Goal: Transaction & Acquisition: Purchase product/service

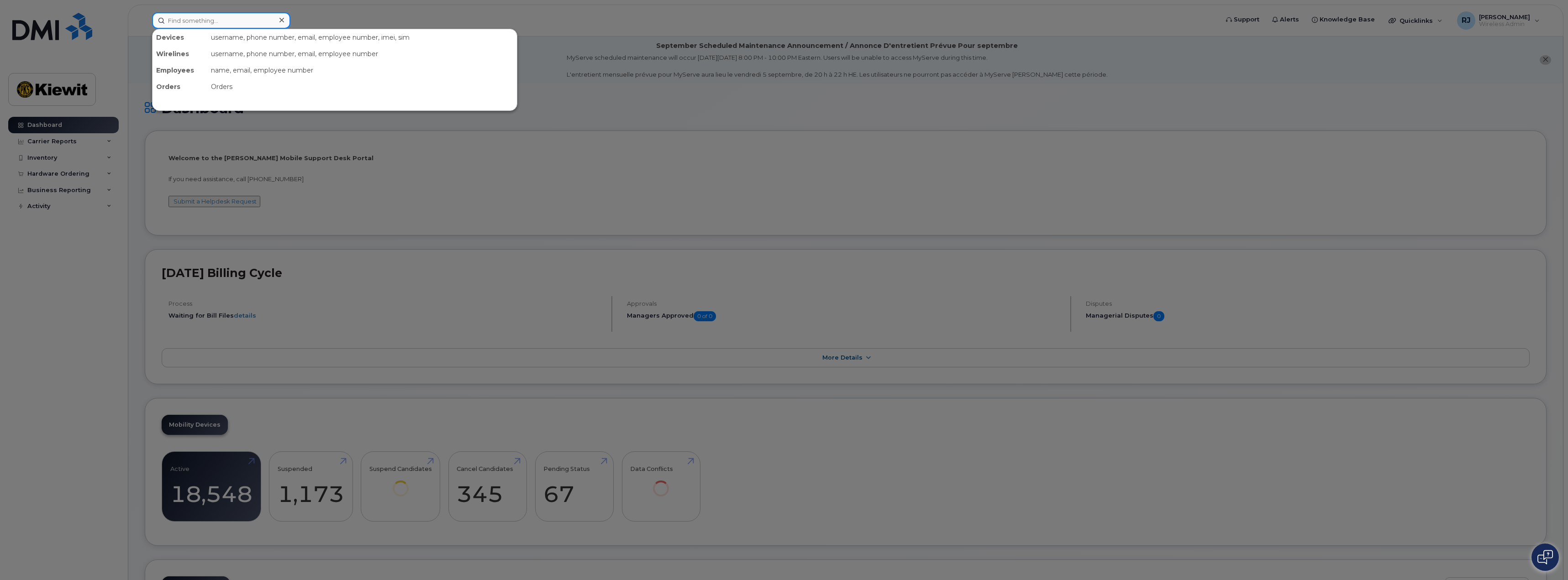
click at [220, 21] on input at bounding box center [221, 20] width 138 height 16
type input "6027634162"
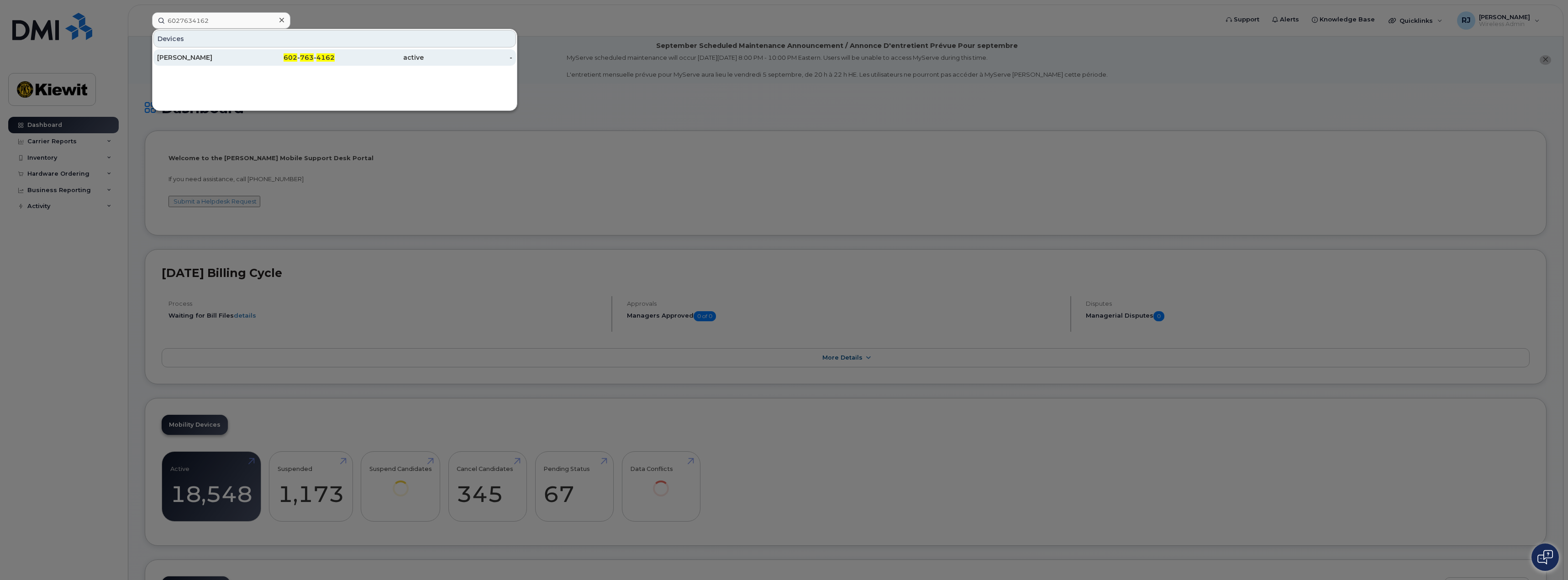
click at [240, 56] on div "[PERSON_NAME]" at bounding box center [201, 57] width 89 height 9
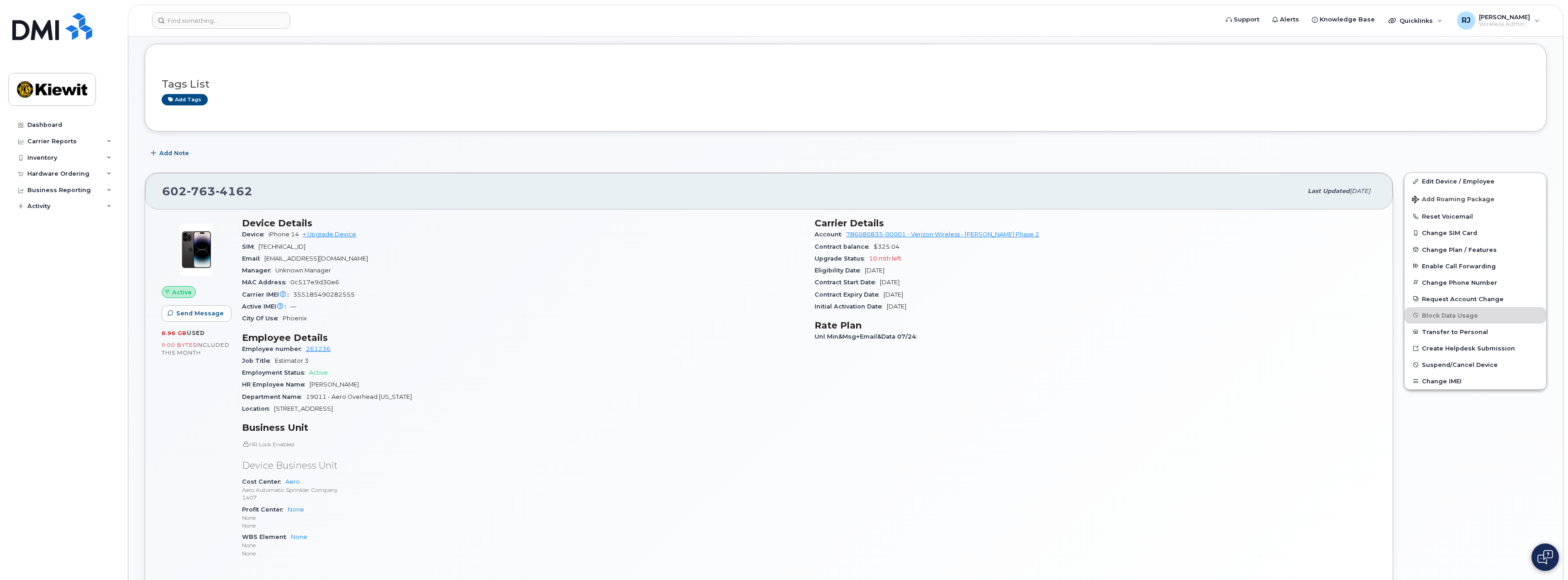
scroll to position [91, 0]
click at [322, 230] on link "+ Upgrade Device" at bounding box center [329, 231] width 54 height 7
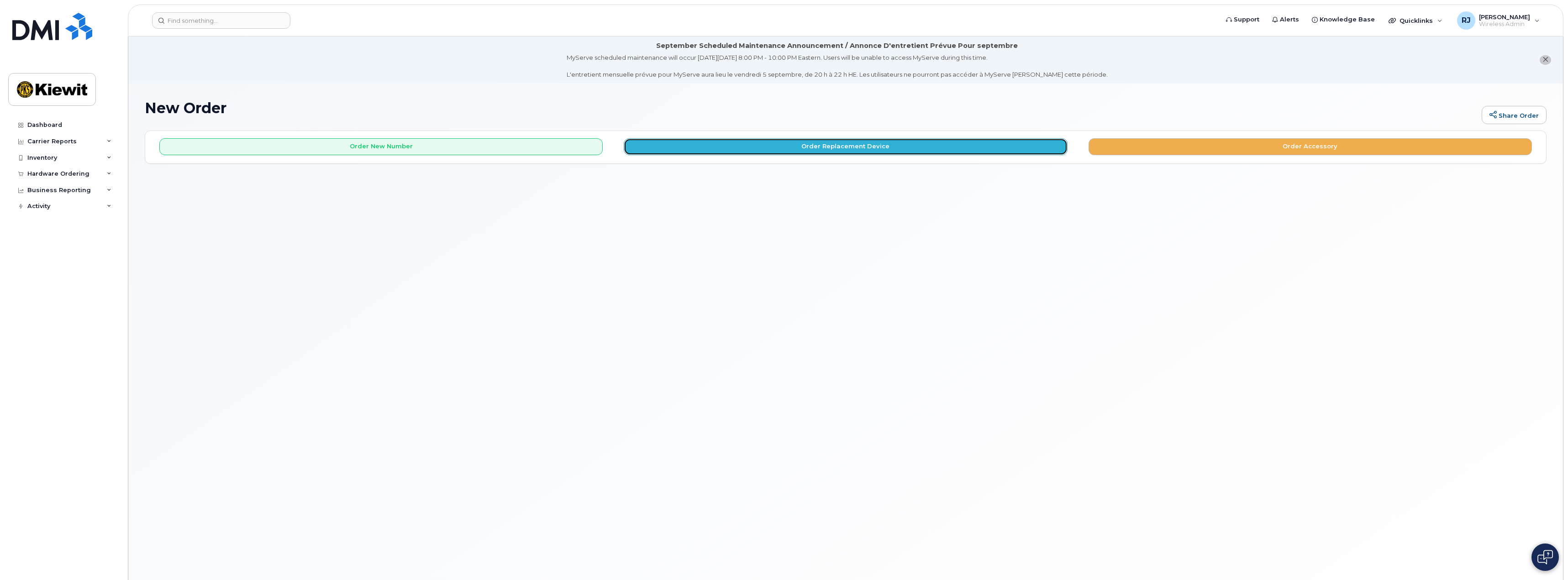
click at [835, 144] on button "Order Replacement Device" at bounding box center [845, 147] width 443 height 17
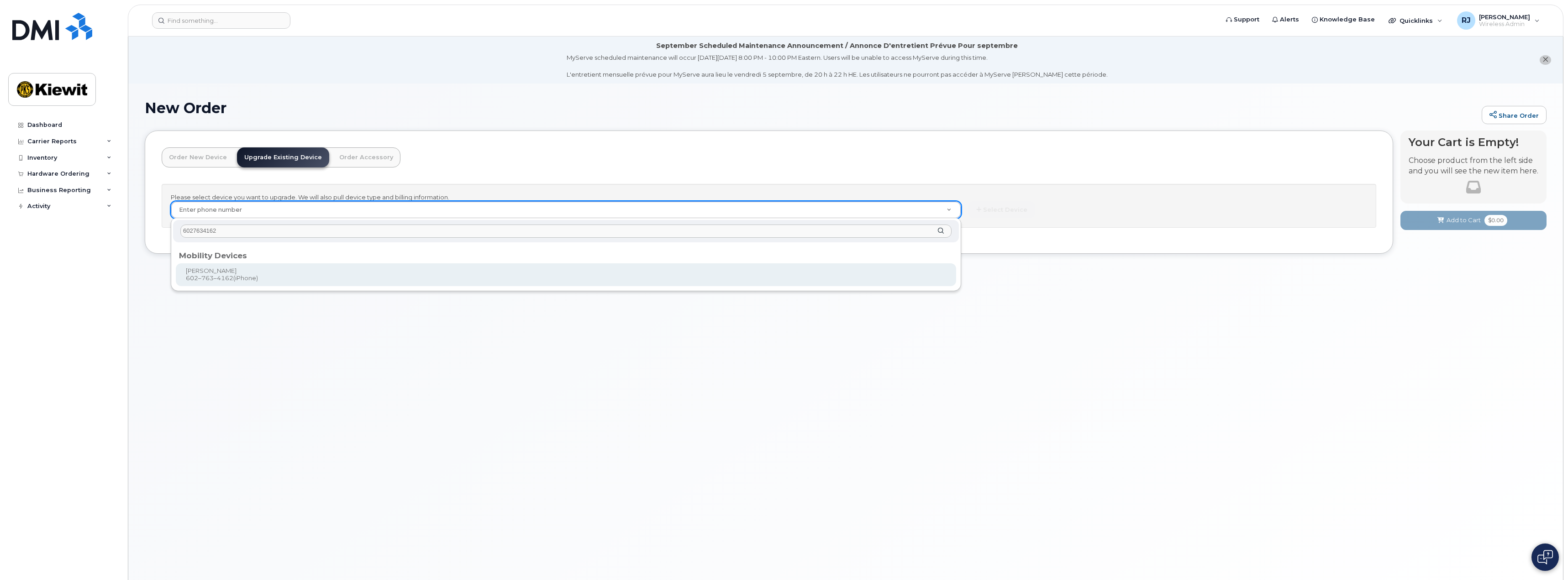
type input "6027634162"
type input "1170321"
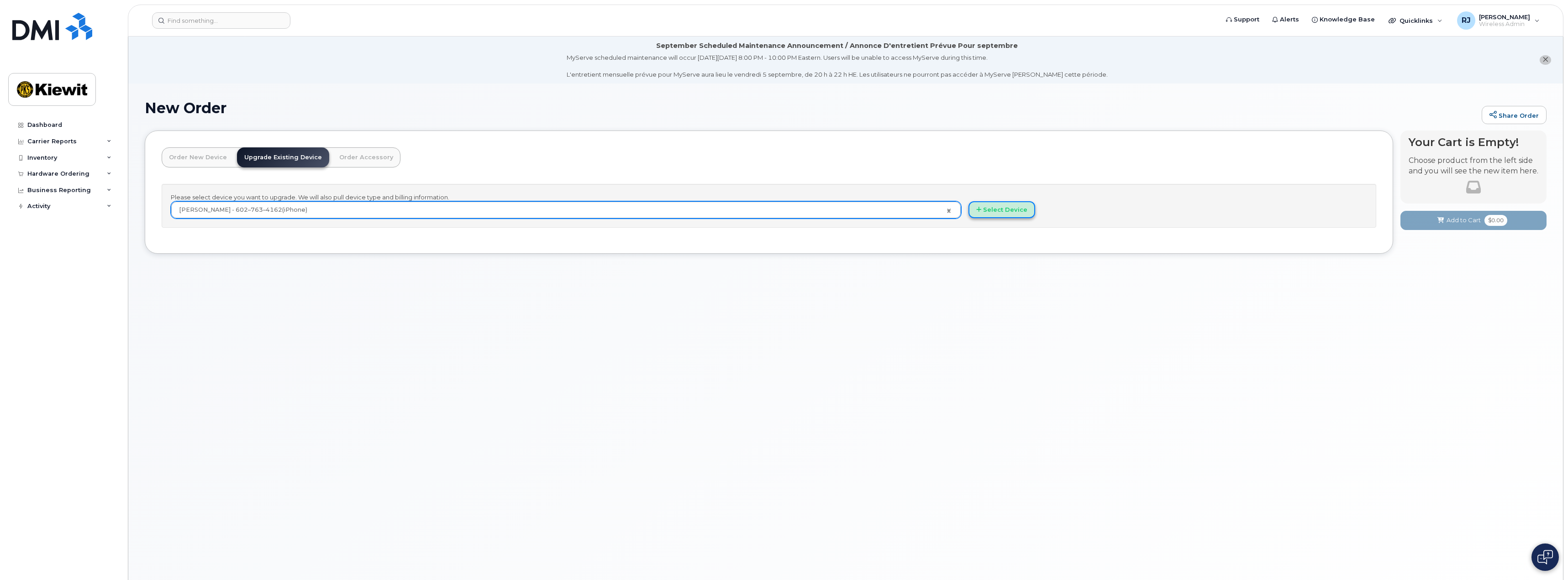
click at [989, 209] on button "Select Device" at bounding box center [1002, 210] width 67 height 17
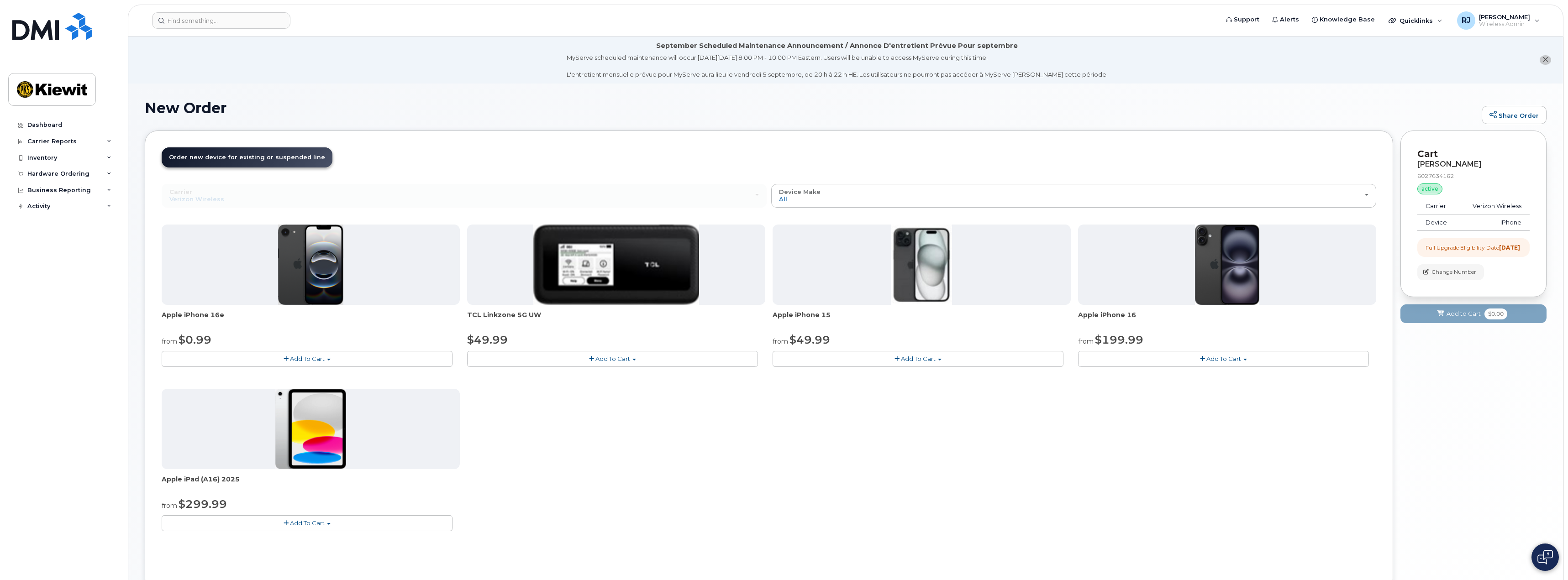
click at [318, 359] on span "Add To Cart" at bounding box center [307, 359] width 35 height 7
click at [226, 374] on link "$0.99 - 2 Year Upgrade (128GB)" at bounding box center [221, 376] width 114 height 12
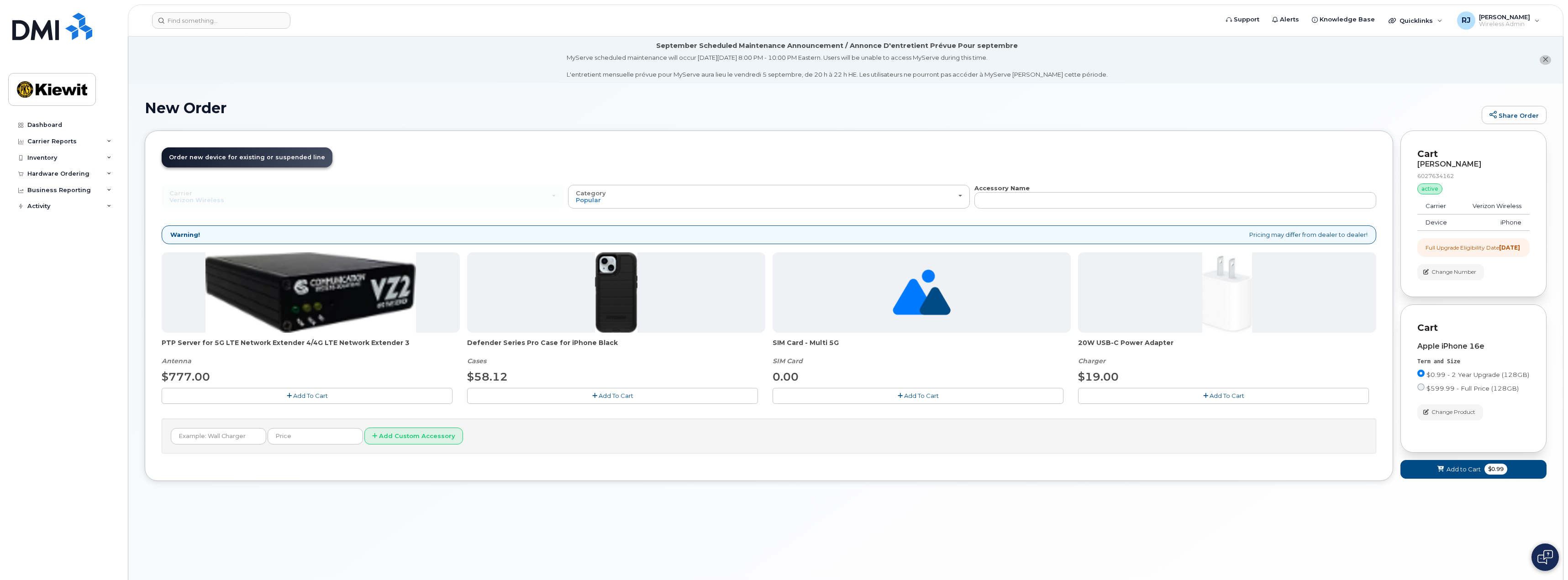
click at [1214, 397] on span "Add To Cart" at bounding box center [1227, 396] width 35 height 7
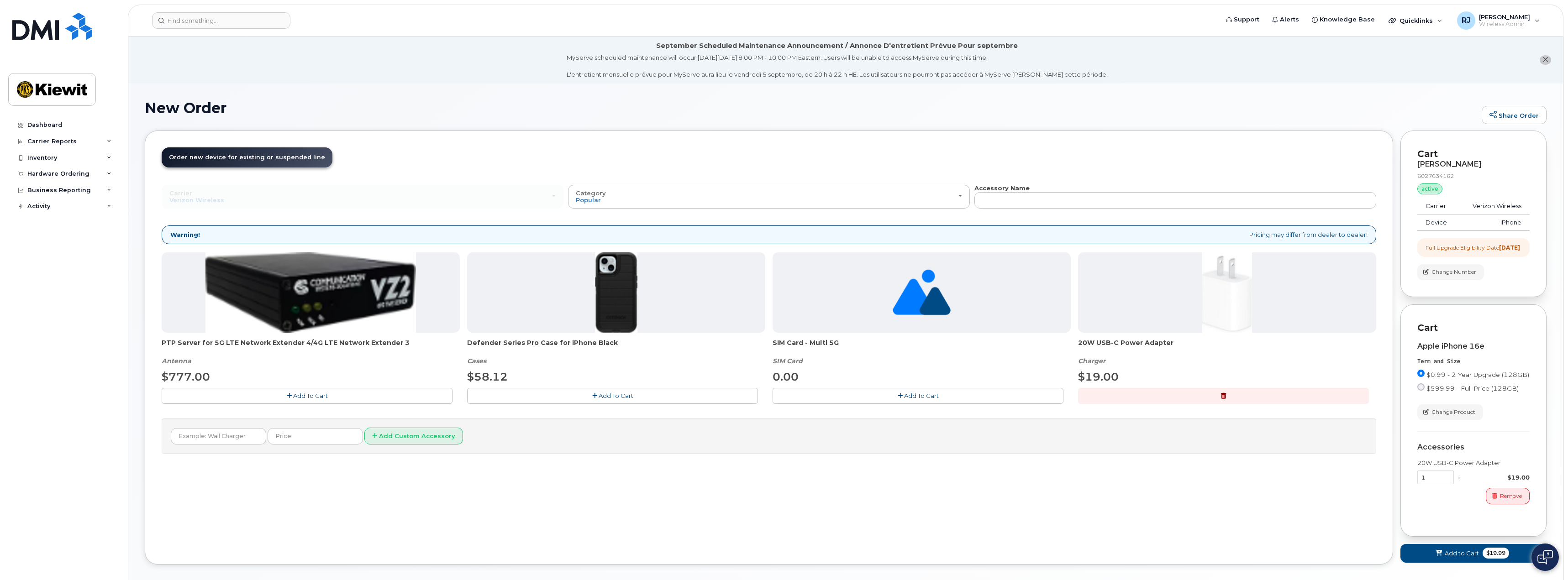
click at [613, 397] on span "Add To Cart" at bounding box center [615, 396] width 35 height 7
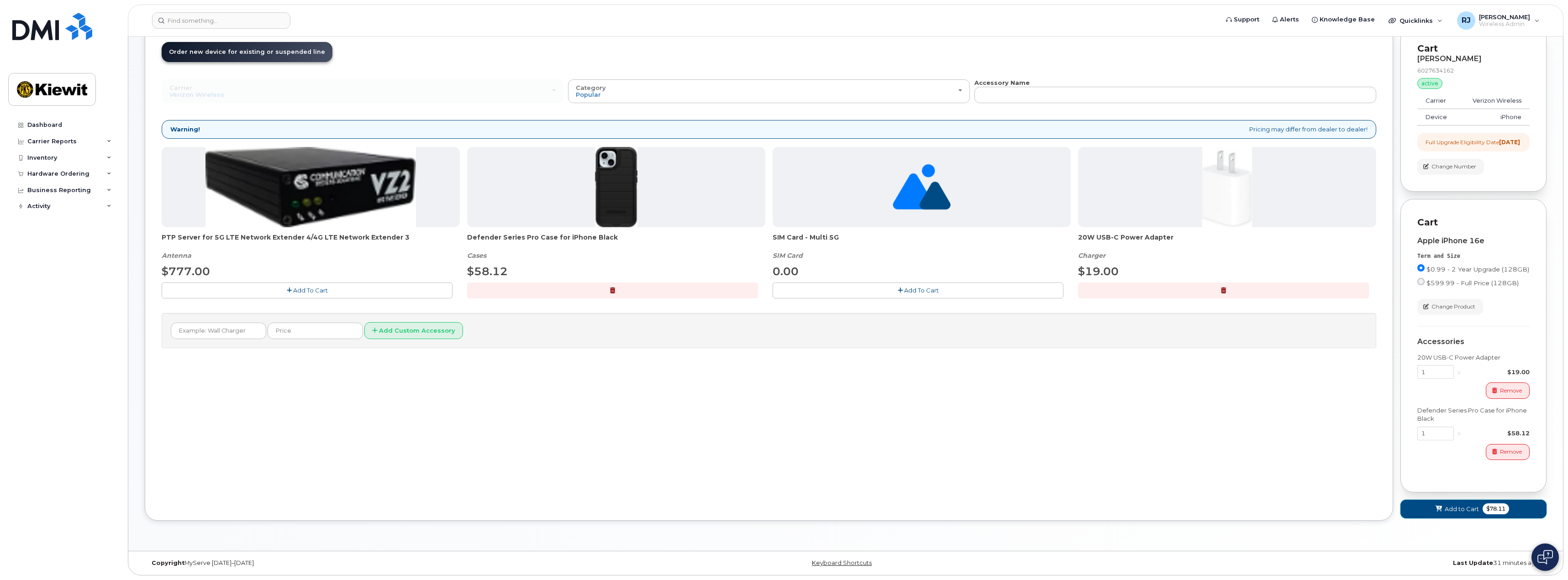
click at [1473, 509] on span "Add to Cart" at bounding box center [1461, 509] width 34 height 9
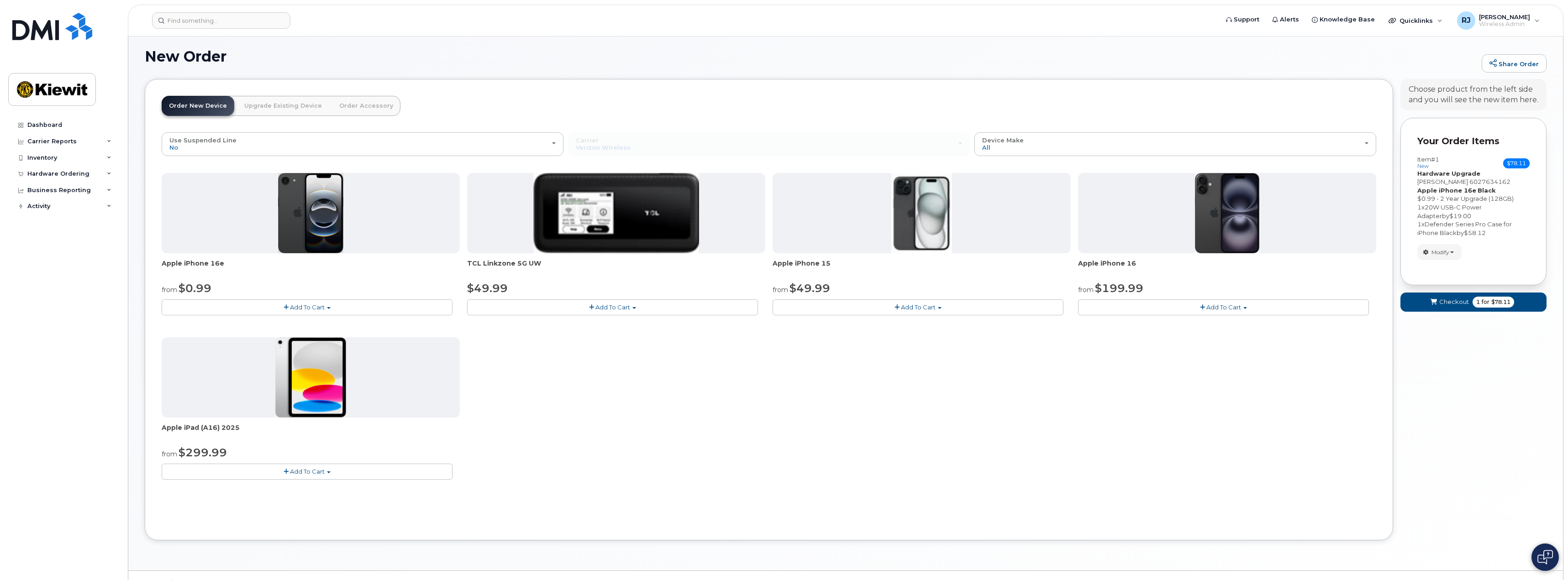
scroll to position [71, 0]
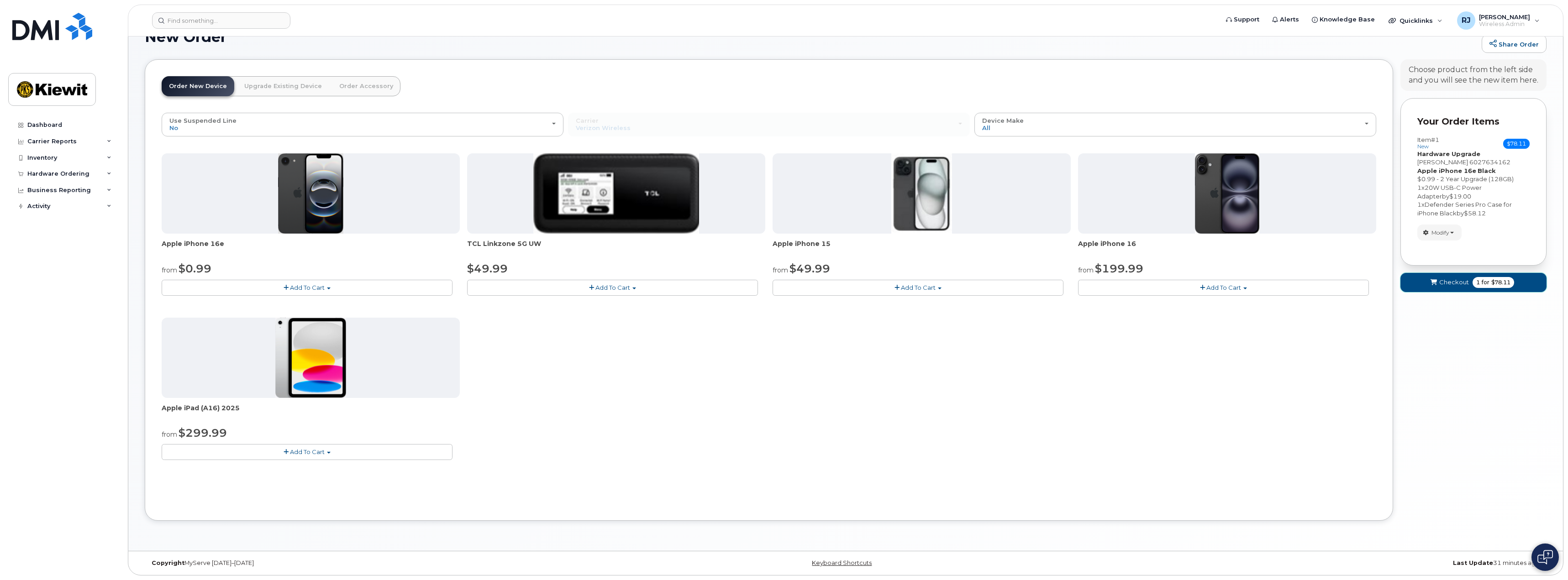
click at [1488, 282] on span "for" at bounding box center [1485, 283] width 12 height 9
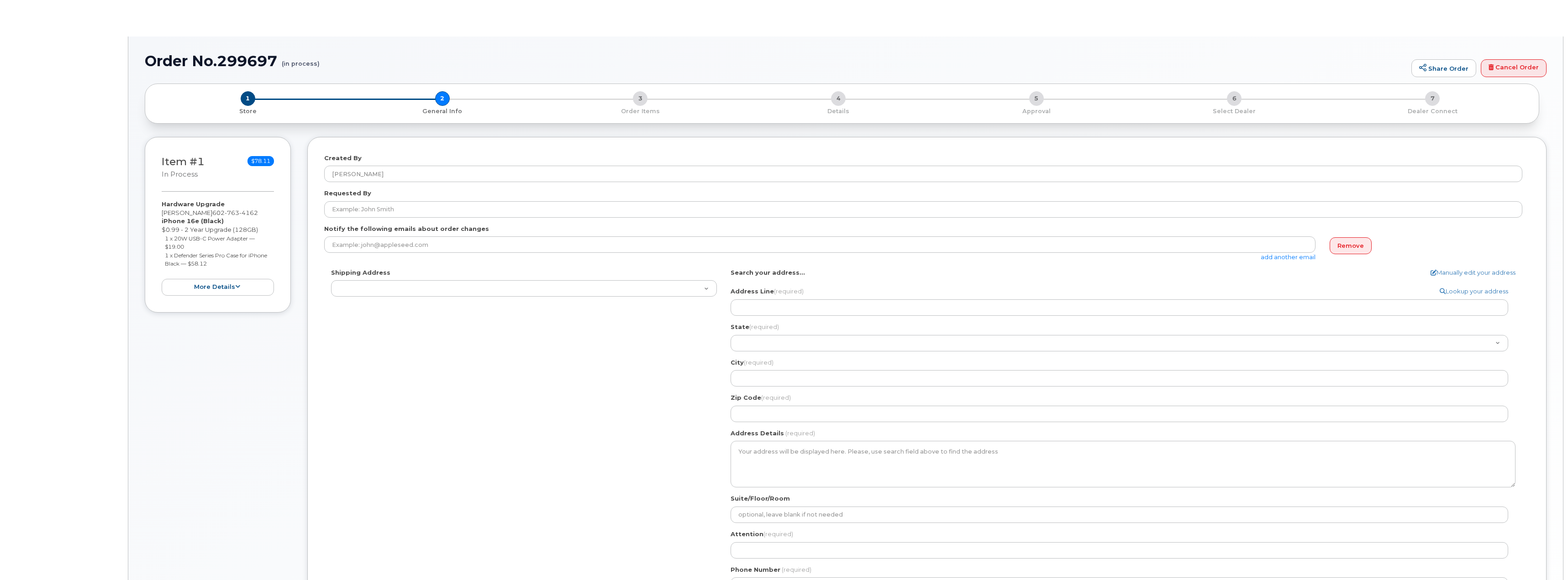
select select
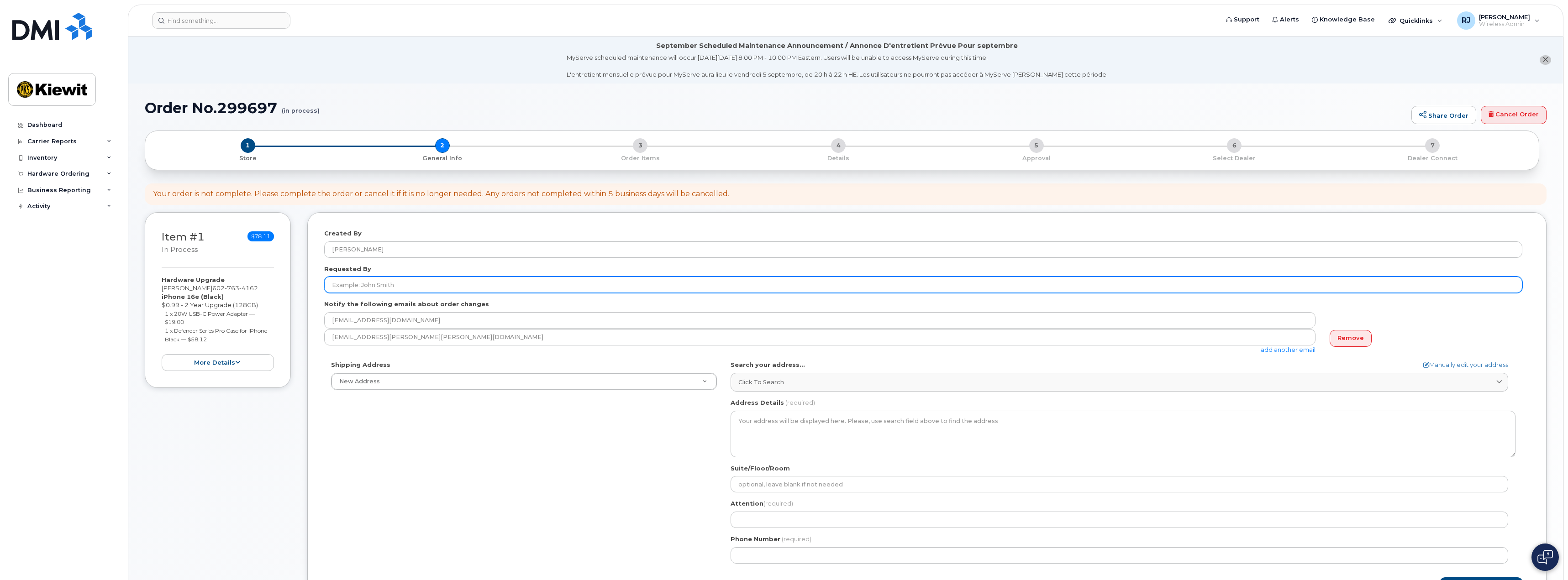
click at [407, 290] on input "Requested By" at bounding box center [923, 285] width 1198 height 16
type input "[PERSON_NAME]"
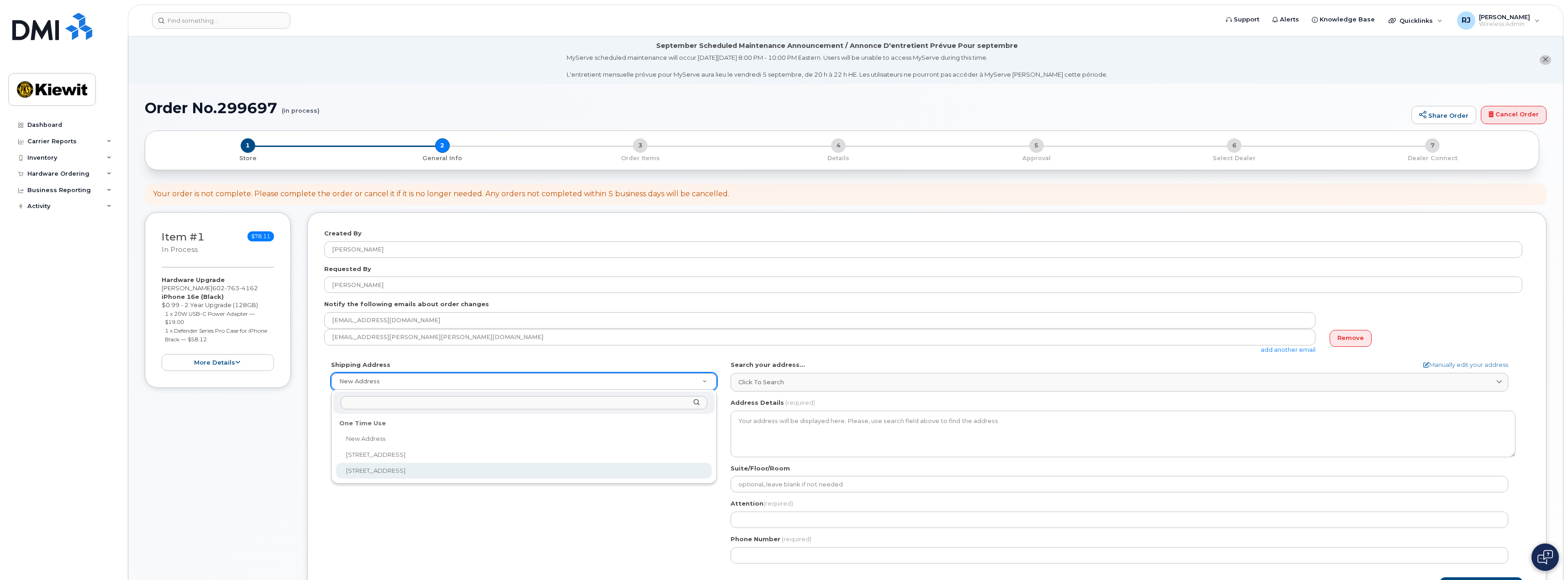
select select "21605 N Central Ave"
type textarea "21605 N Central Ave PHOENIX AZ 85024-5103 UNITED STATES"
type input "Phil McCollum"
type input "6028821404"
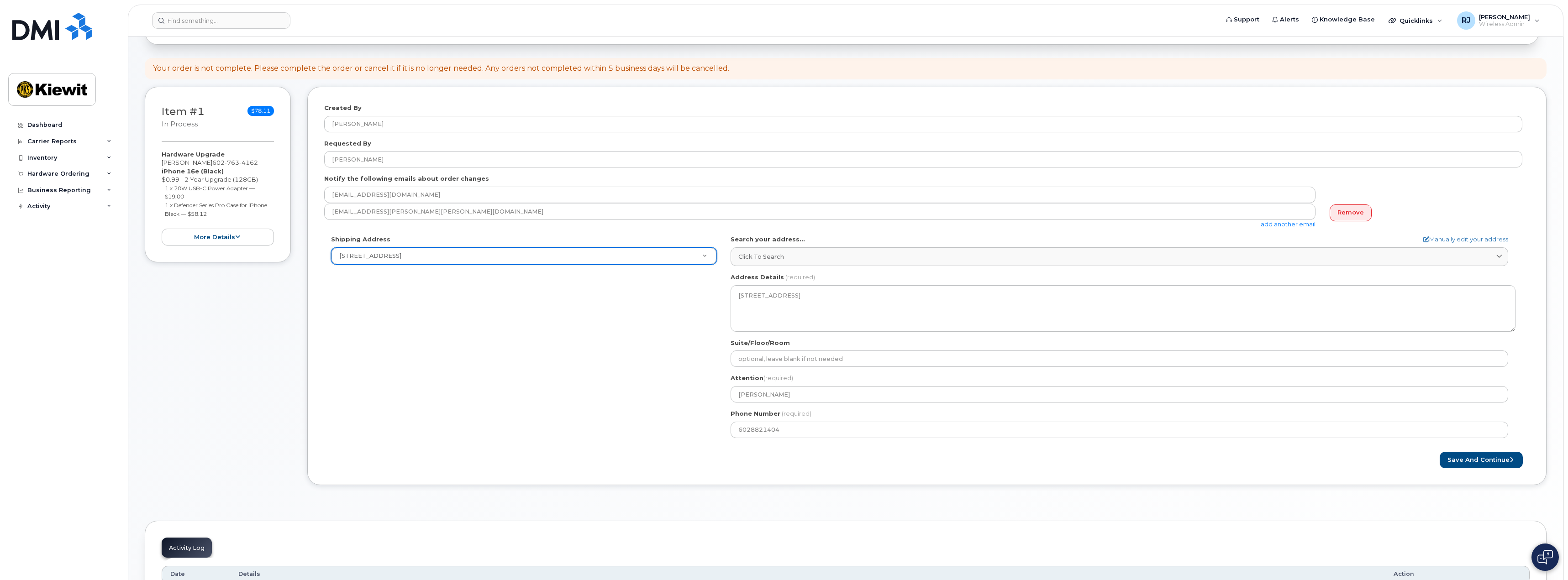
scroll to position [137, 0]
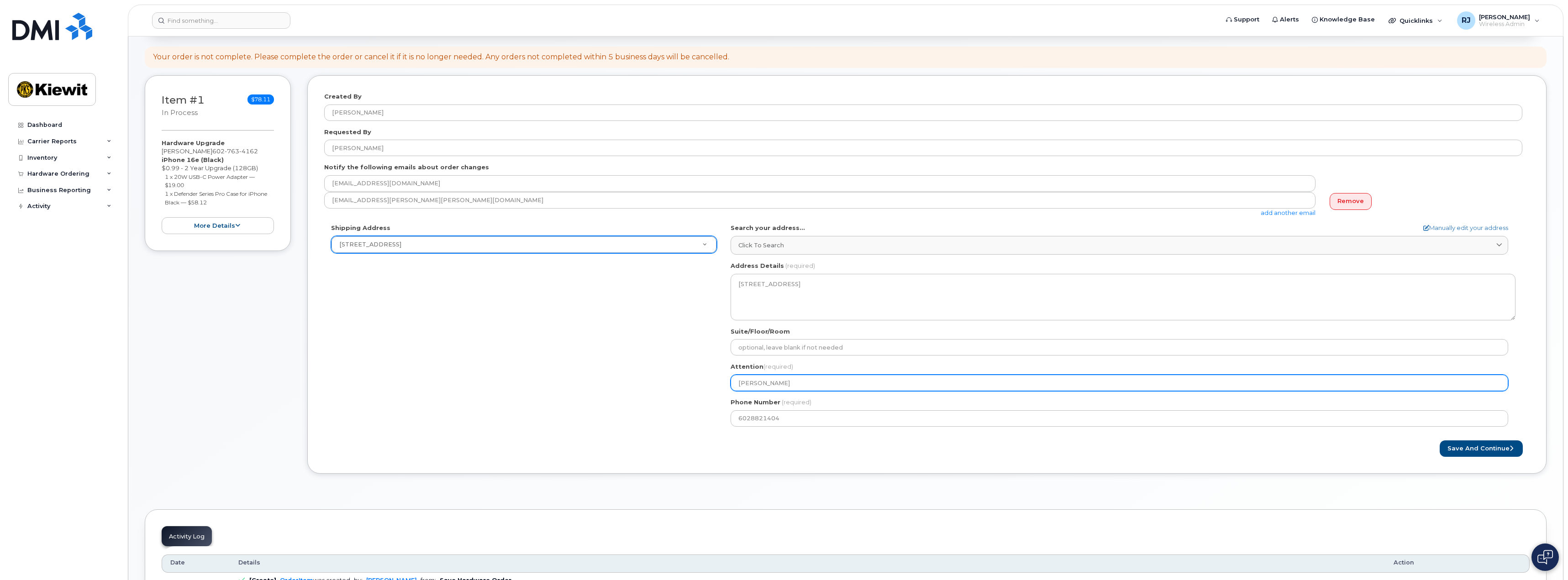
drag, startPoint x: 809, startPoint y: 386, endPoint x: 692, endPoint y: 382, distance: 117.1
click at [692, 382] on div "Shipping Address 21605 N Central Ave New Address 3888 E Broadway Rd 21605 N Cen…" at bounding box center [923, 329] width 1198 height 209
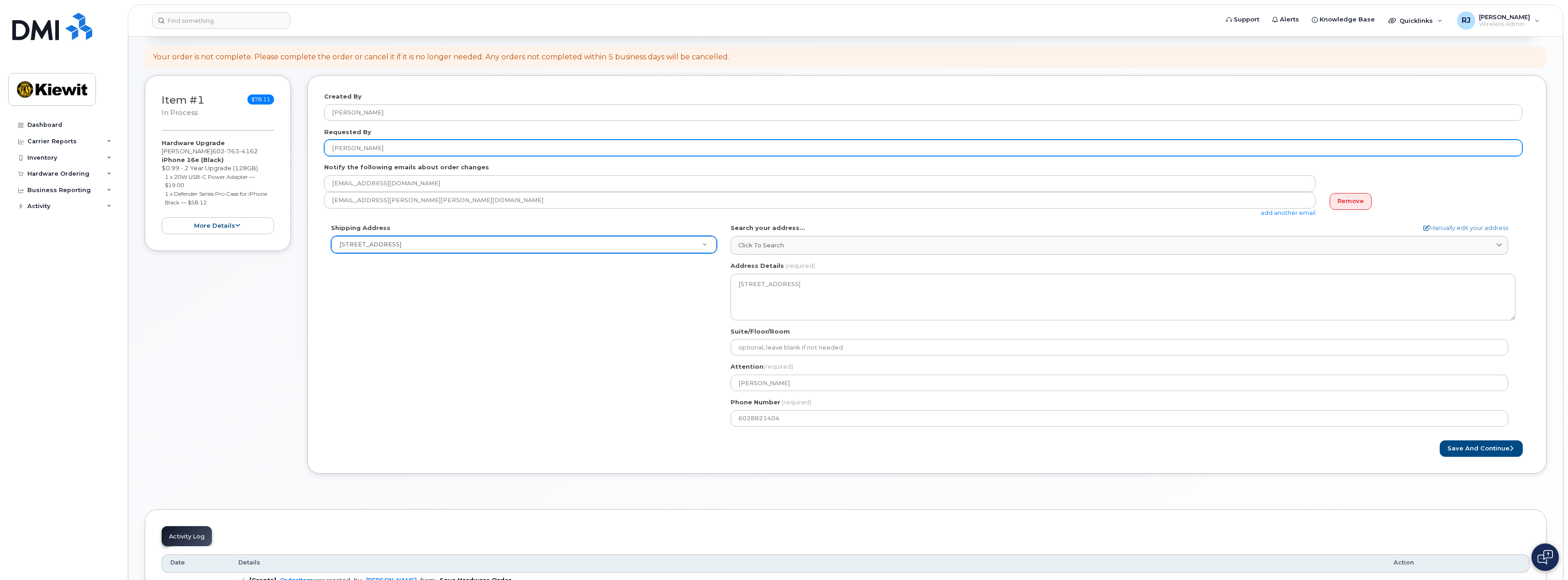
drag, startPoint x: 393, startPoint y: 147, endPoint x: 320, endPoint y: 150, distance: 73.1
click at [314, 150] on div "Created By RussellB Jones Requested By Jerry Wear Notify the following emails a…" at bounding box center [927, 274] width 1239 height 399
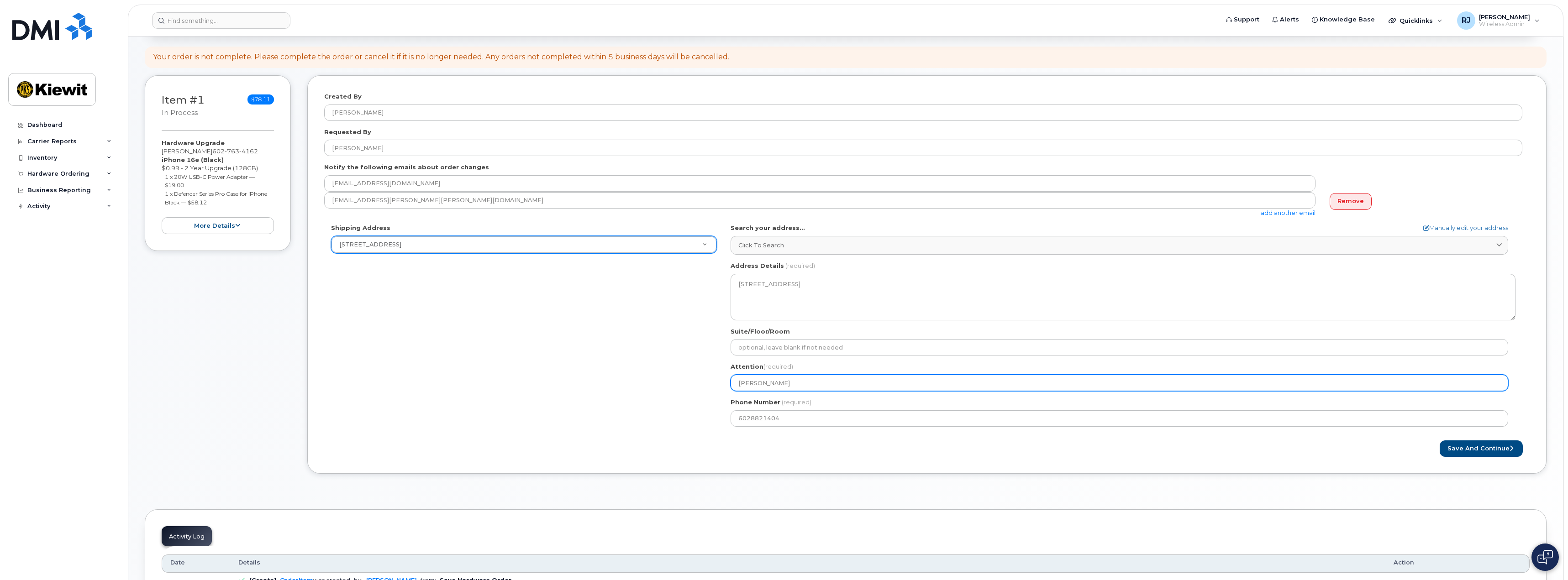
drag, startPoint x: 802, startPoint y: 383, endPoint x: 727, endPoint y: 383, distance: 75.0
click at [727, 383] on div "AZ Phoenix Search your address... Manually edit your address Click to search No…" at bounding box center [1123, 329] width 799 height 209
paste input "[PERSON_NAME]"
select select
type input "[PERSON_NAME]"
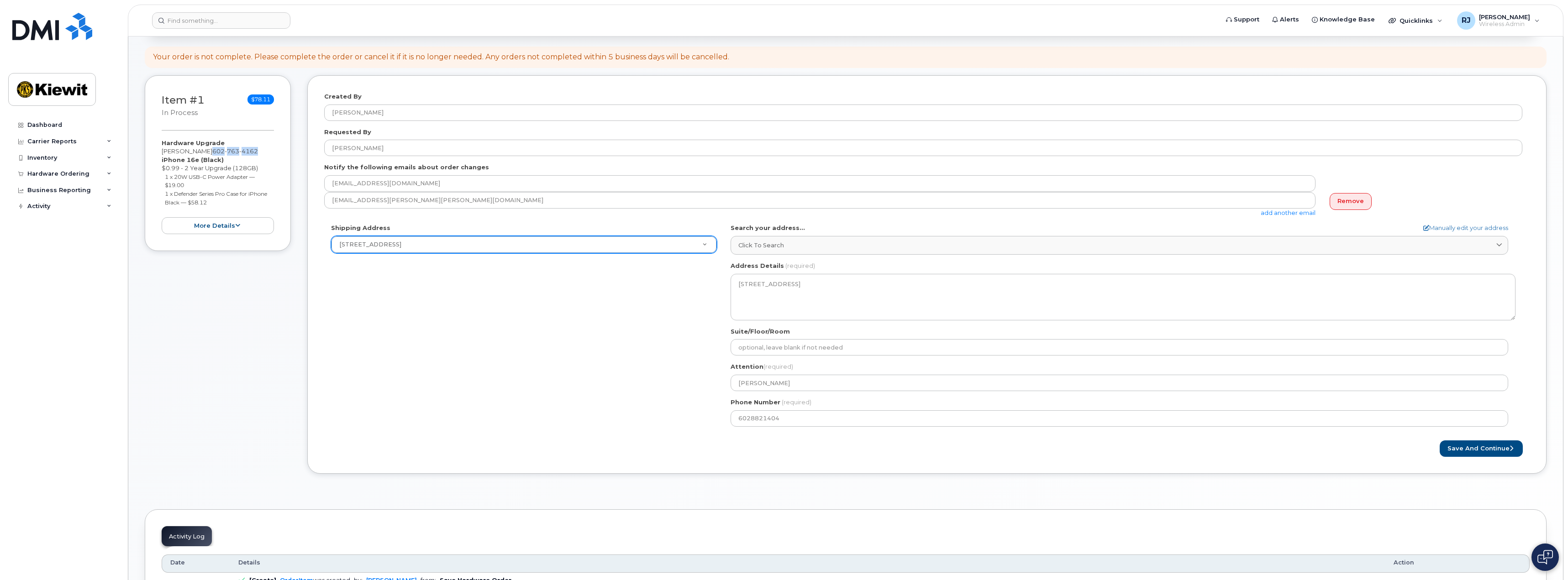
drag, startPoint x: 240, startPoint y: 150, endPoint x: 195, endPoint y: 150, distance: 45.0
click at [195, 150] on div "Hardware Upgrade Jerry Wear 602 763 4162 iPhone 16e (Black) $0.99 - 2 Year Upgr…" at bounding box center [218, 186] width 113 height 96
copy span "602 763 4162"
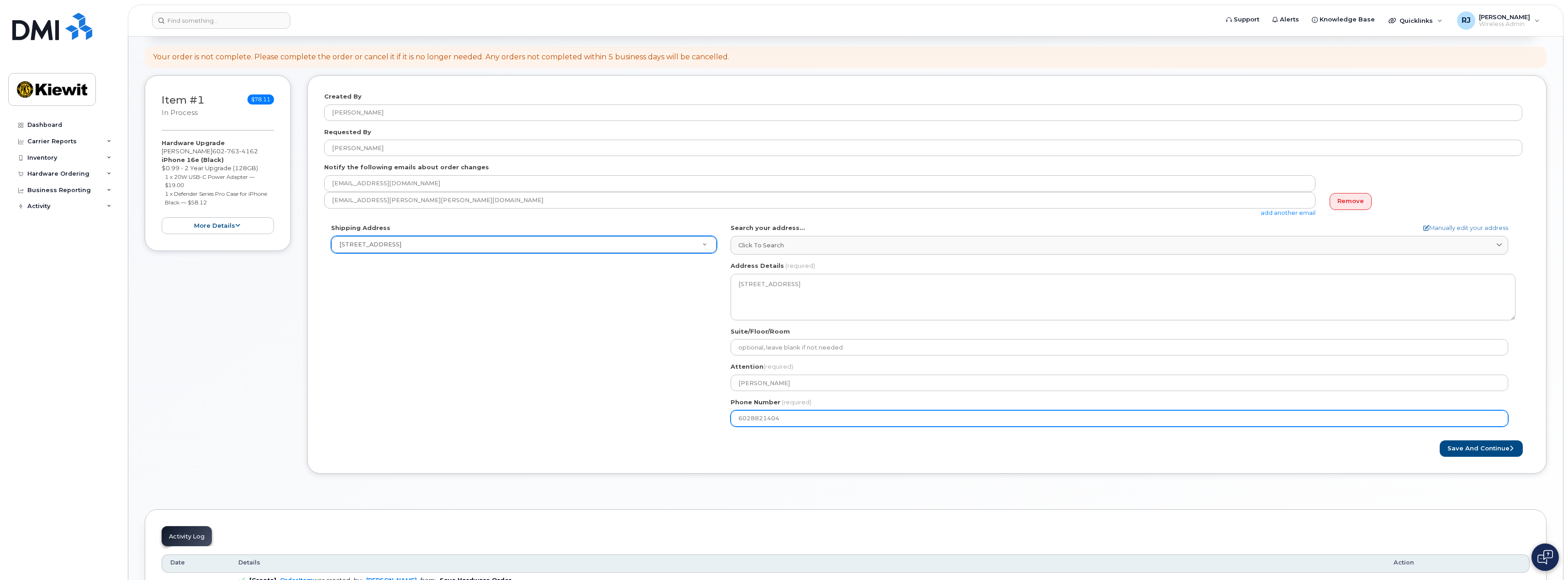
drag, startPoint x: 790, startPoint y: 419, endPoint x: 668, endPoint y: 413, distance: 122.1
click at [668, 413] on div "Shipping Address 21605 N Central Ave New Address 3888 E Broadway Rd 21605 N Cen…" at bounding box center [923, 329] width 1198 height 209
paste input "7634162"
select select
type input "6027634162"
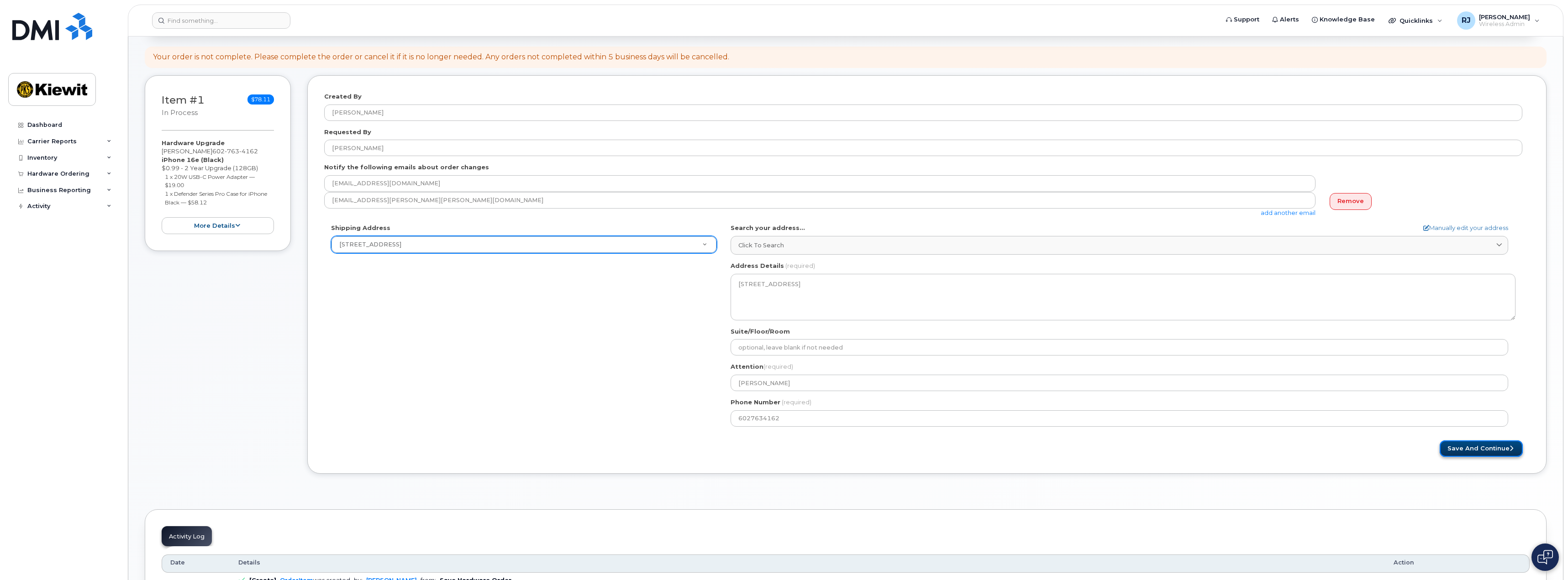
click at [1466, 447] on button "Save and Continue" at bounding box center [1481, 449] width 83 height 17
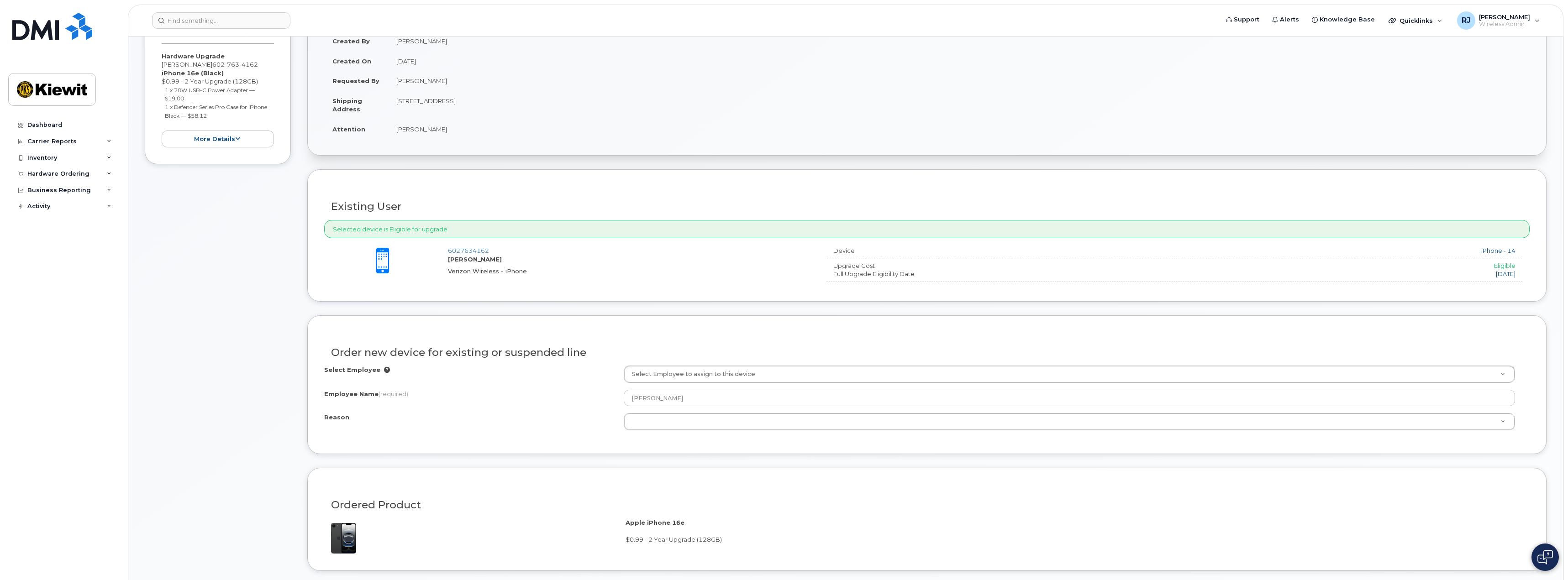
scroll to position [320, 0]
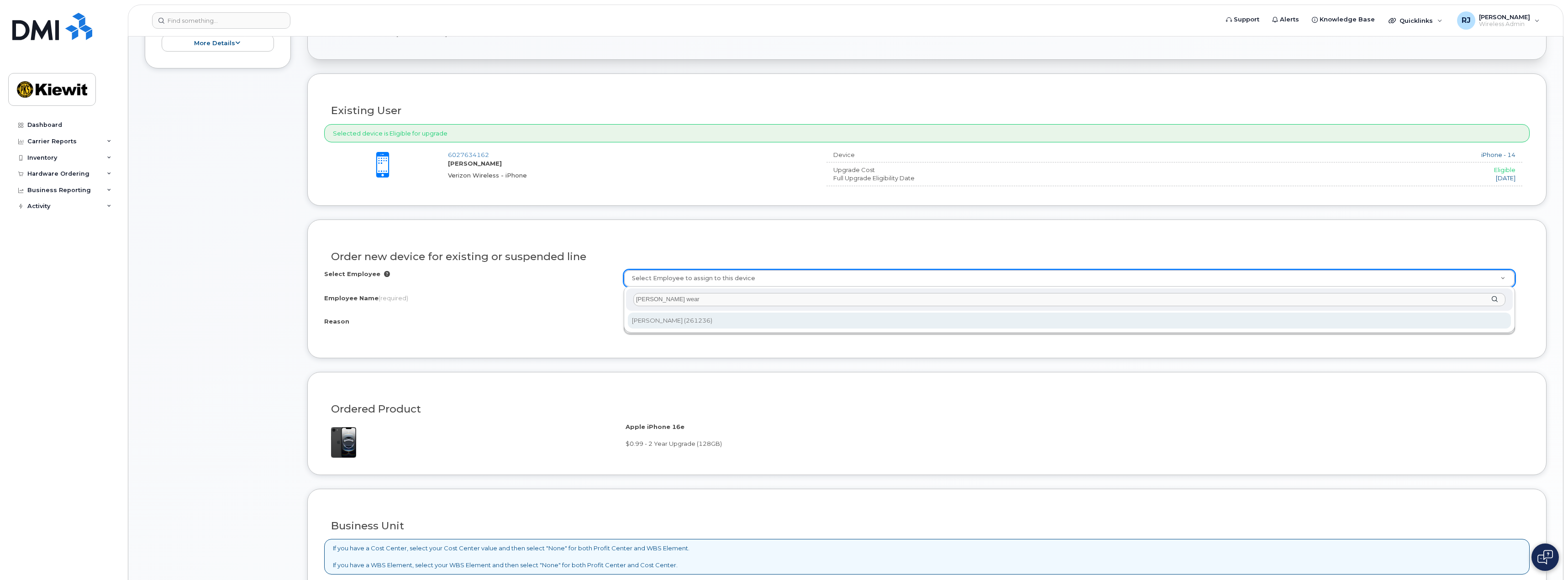
type input "[PERSON_NAME] wear"
type input "2152726"
select select
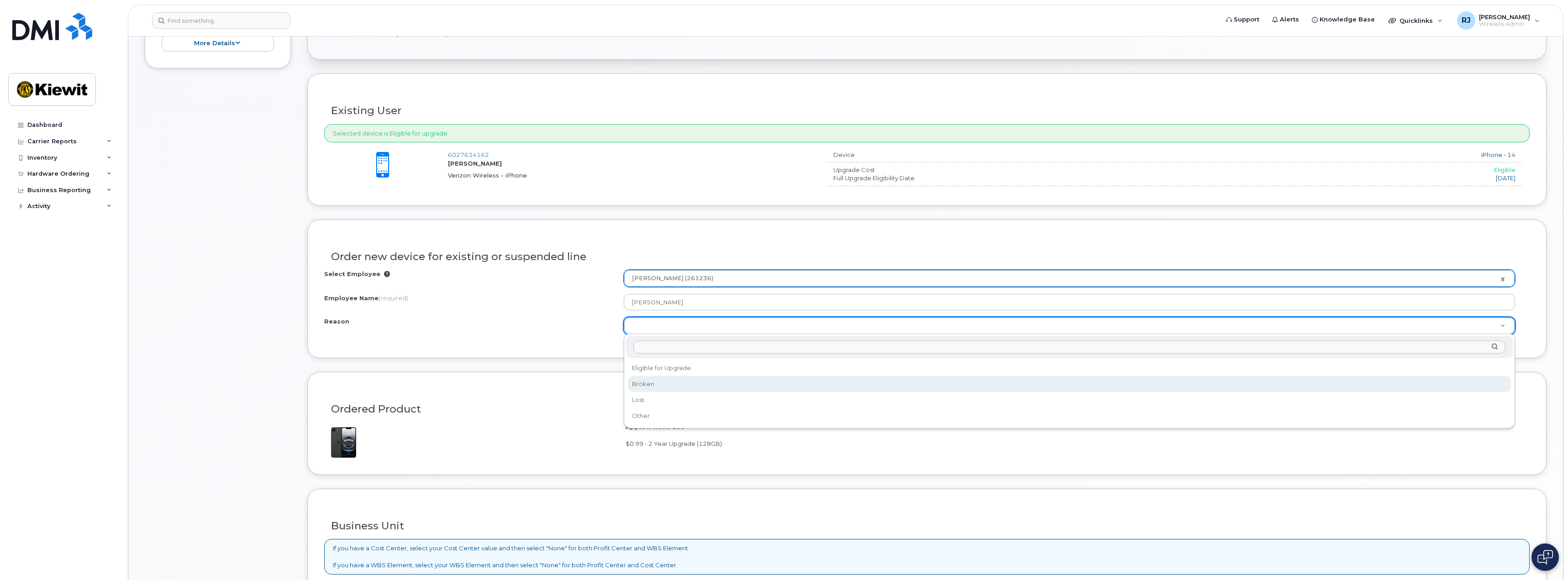
select select "broken"
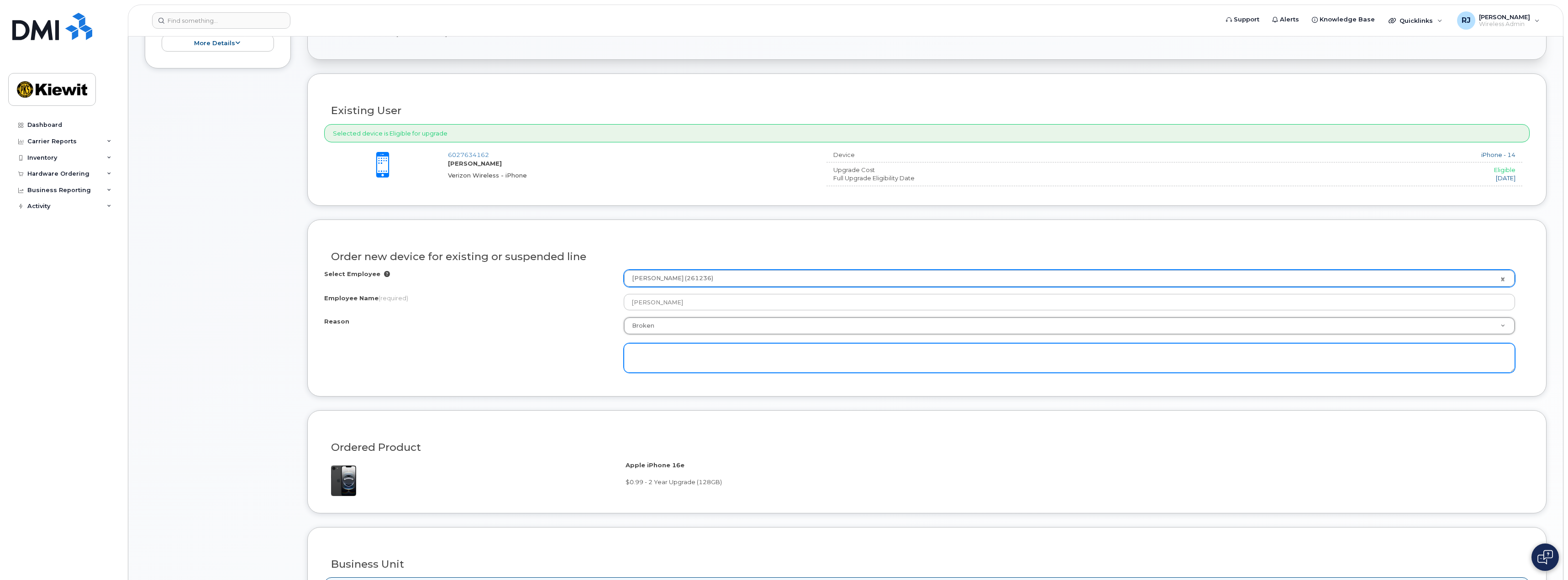
click at [662, 355] on textarea at bounding box center [1069, 358] width 891 height 30
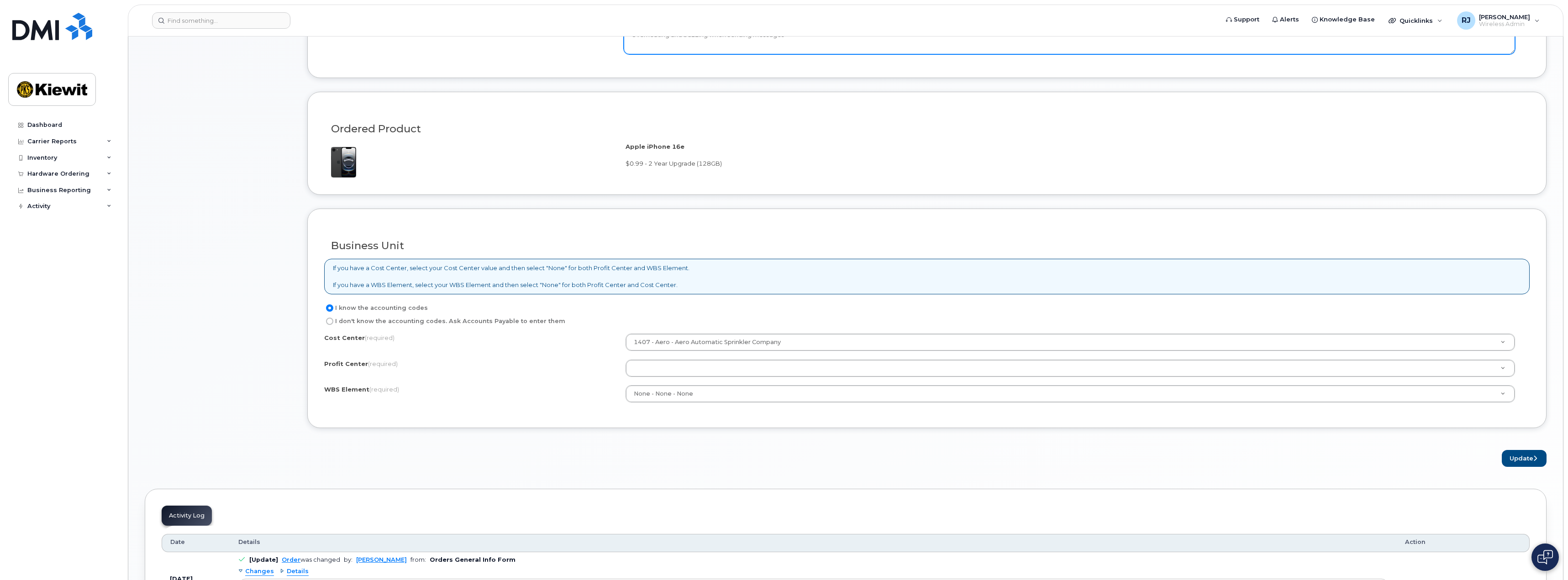
scroll to position [639, 0]
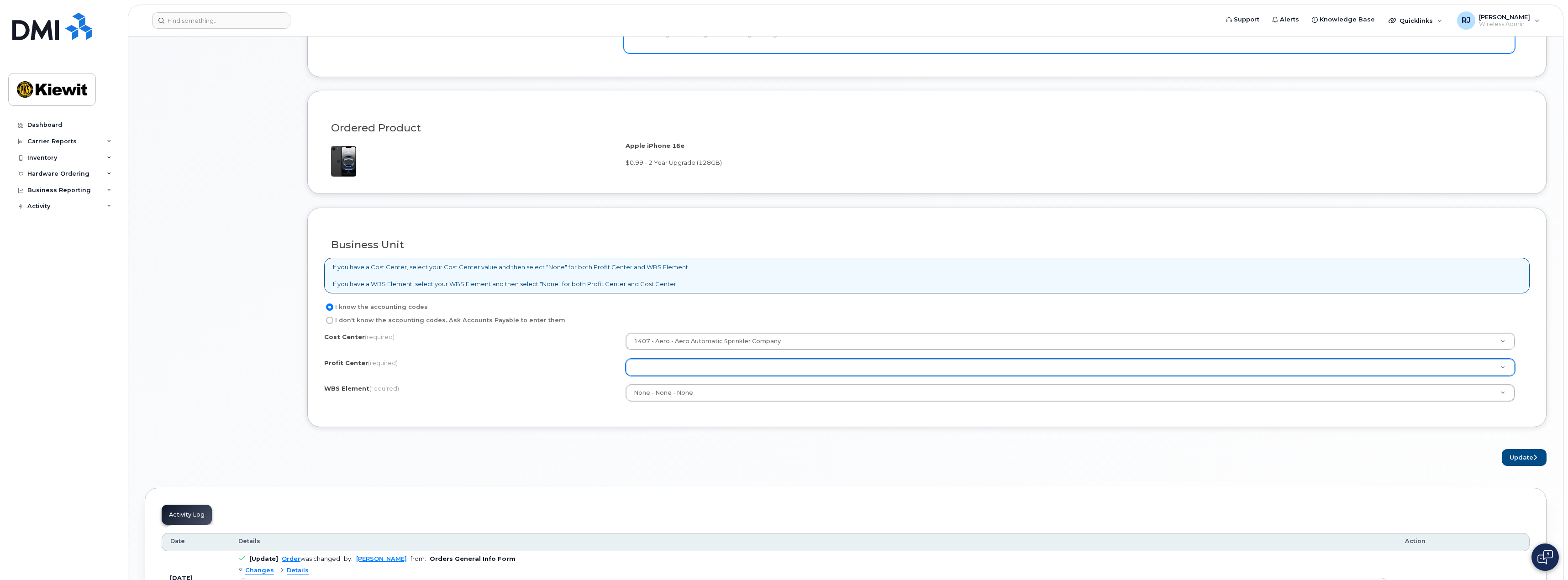
type textarea "Overheating and buzzing when sending messages"
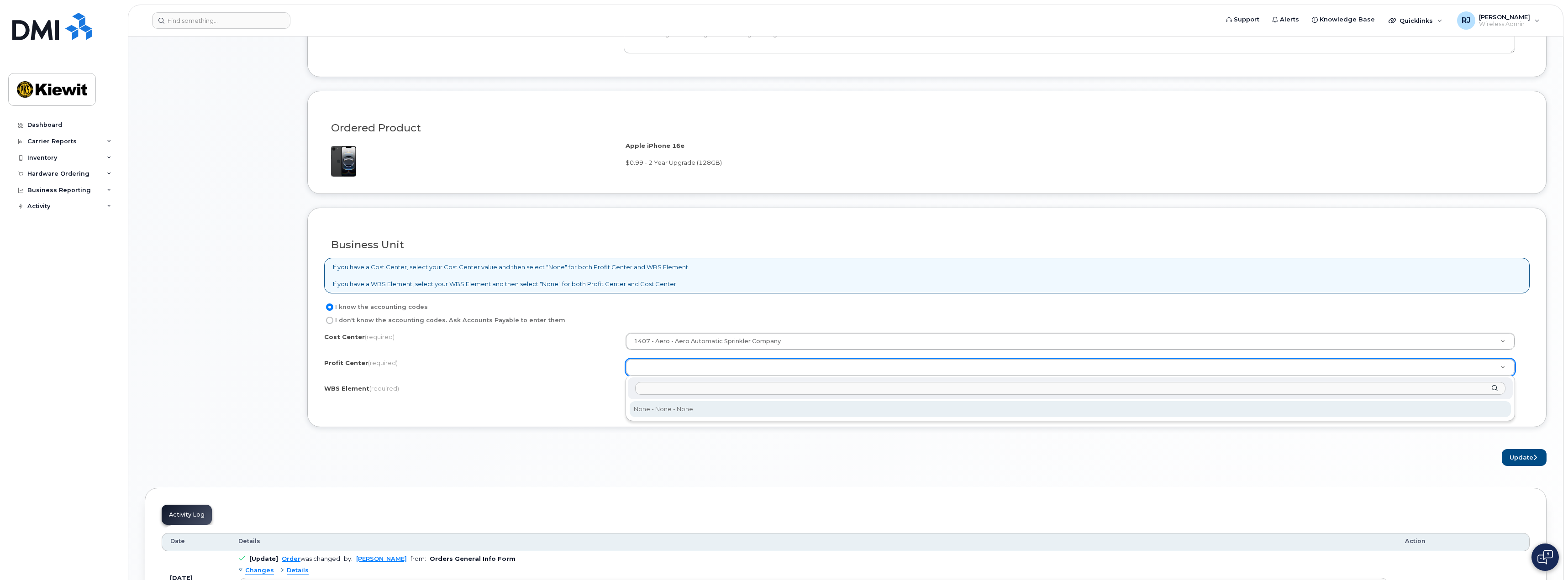
select select "None"
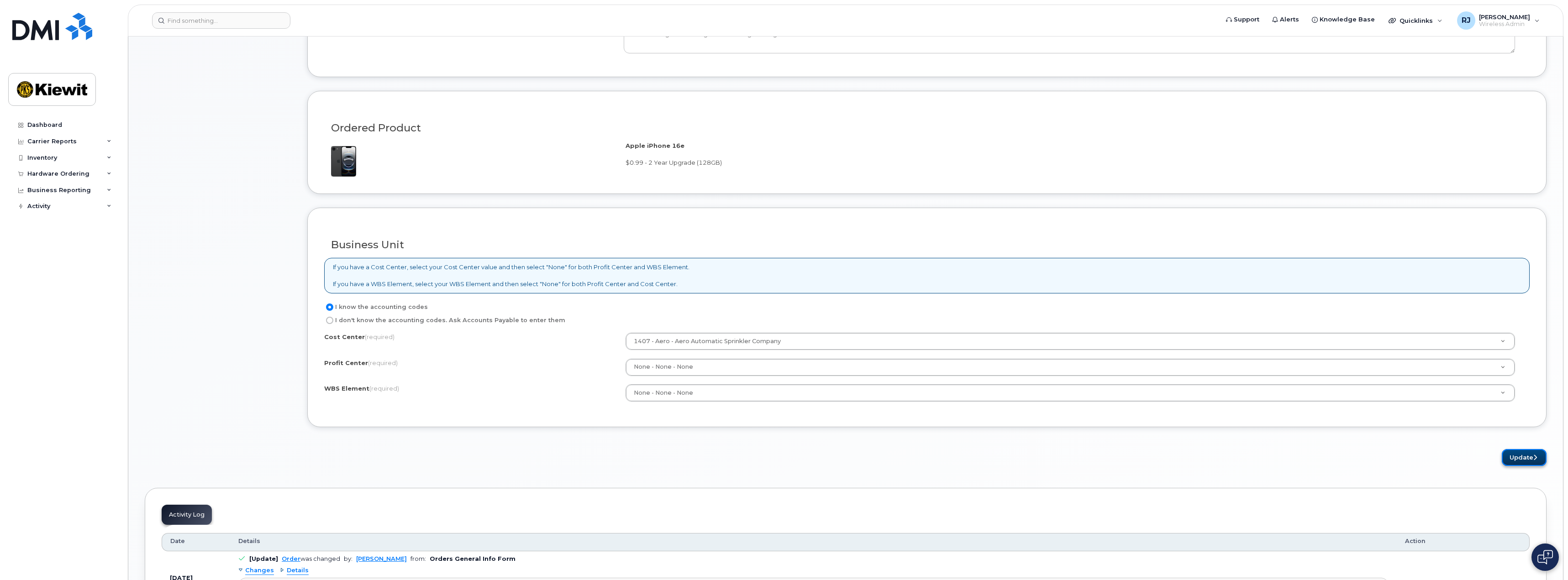
click at [1521, 456] on button "Update" at bounding box center [1524, 458] width 45 height 17
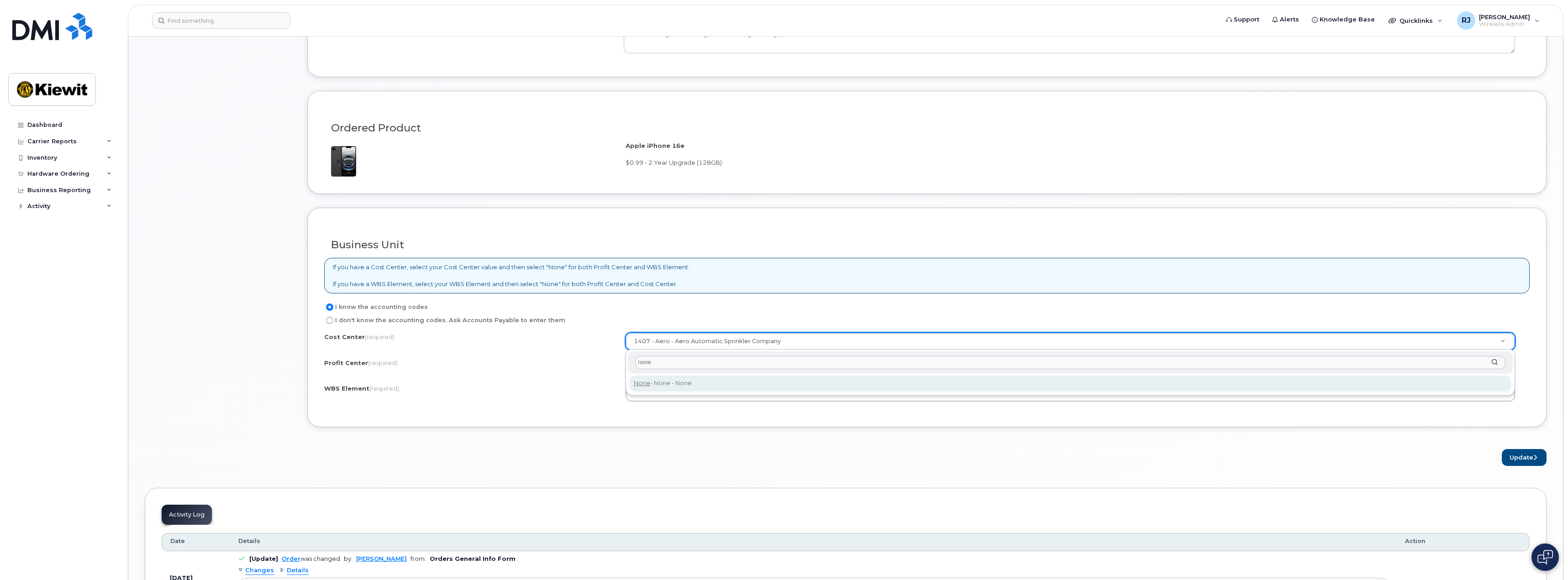
type input "none"
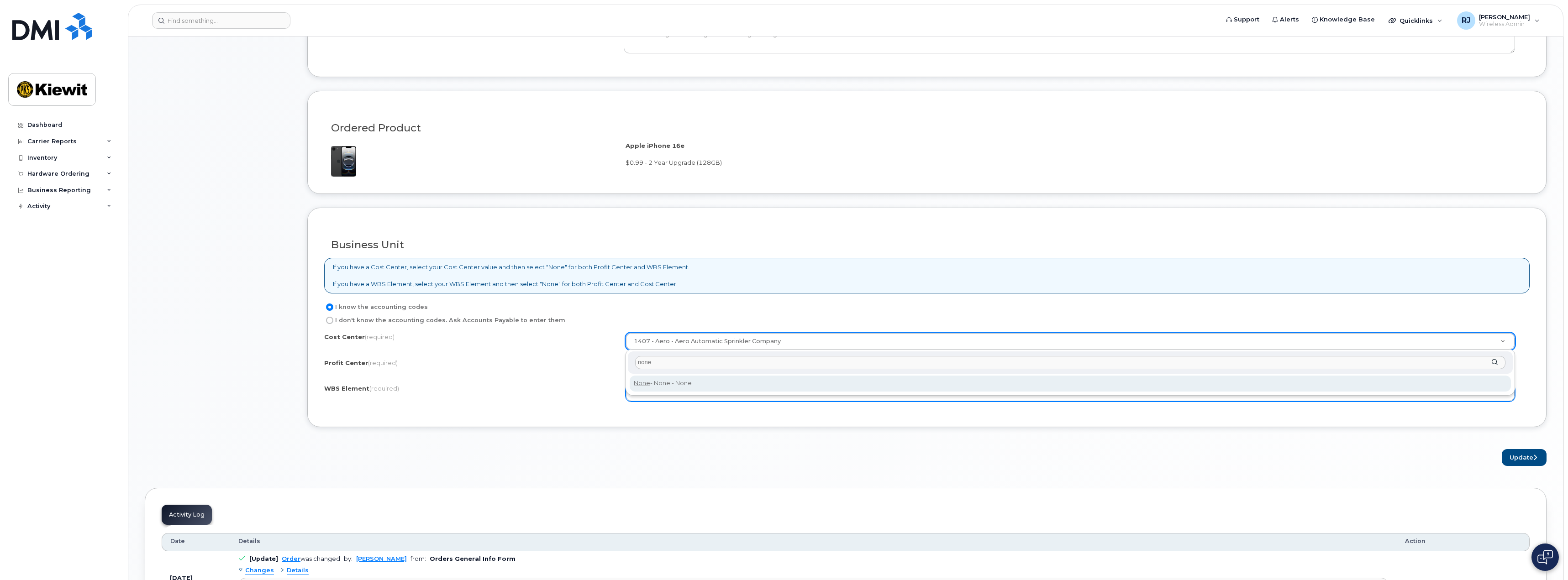
type input "None"
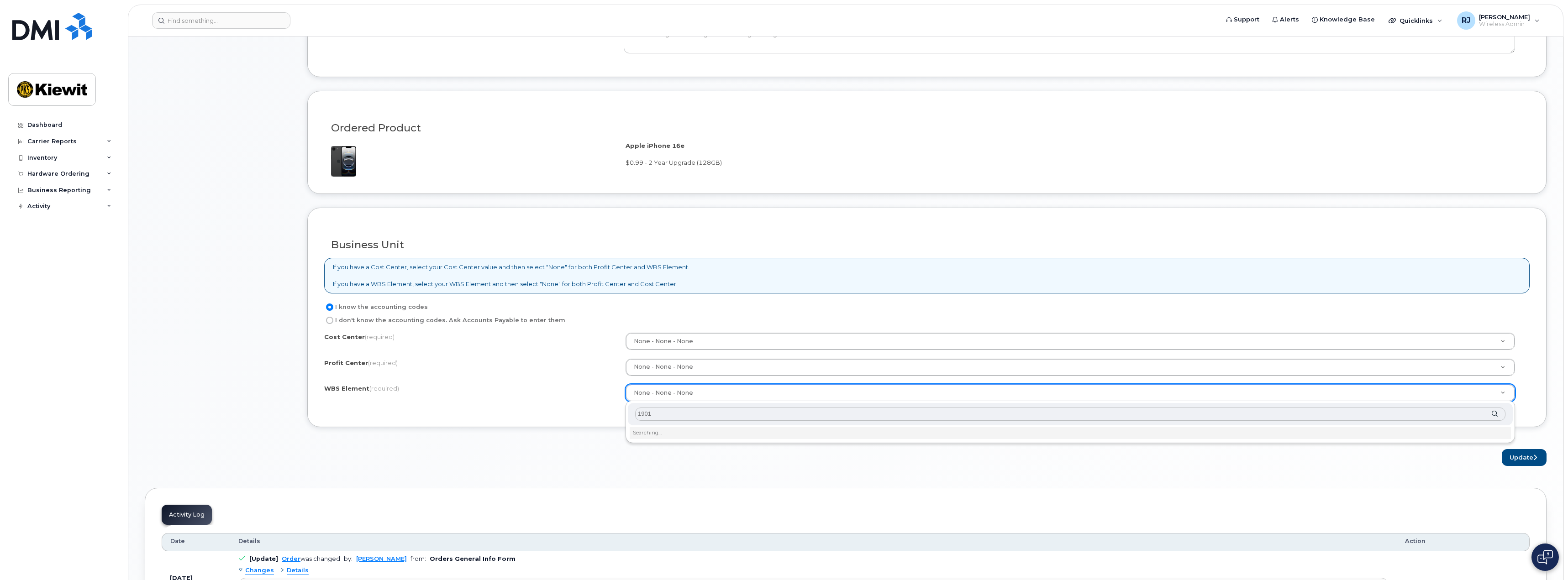
type input "19011"
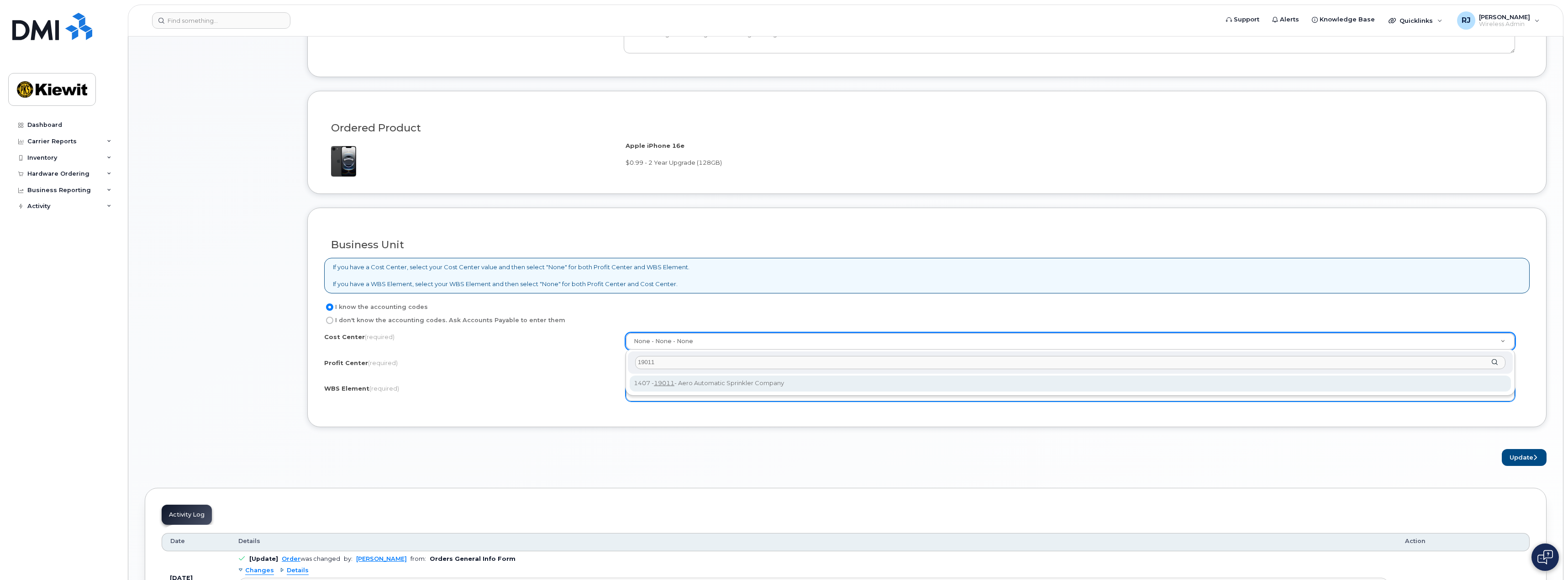
type input "19011"
click at [1522, 456] on button "Update" at bounding box center [1524, 458] width 45 height 17
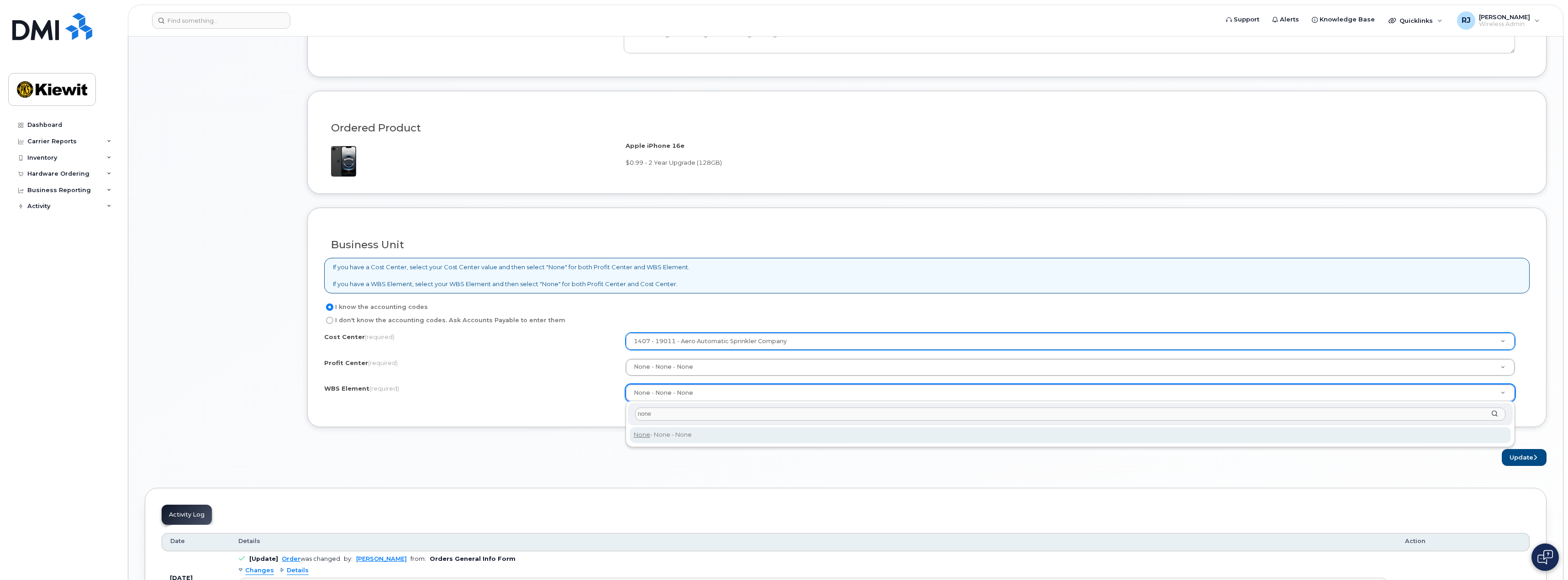
type input "none"
type input "None"
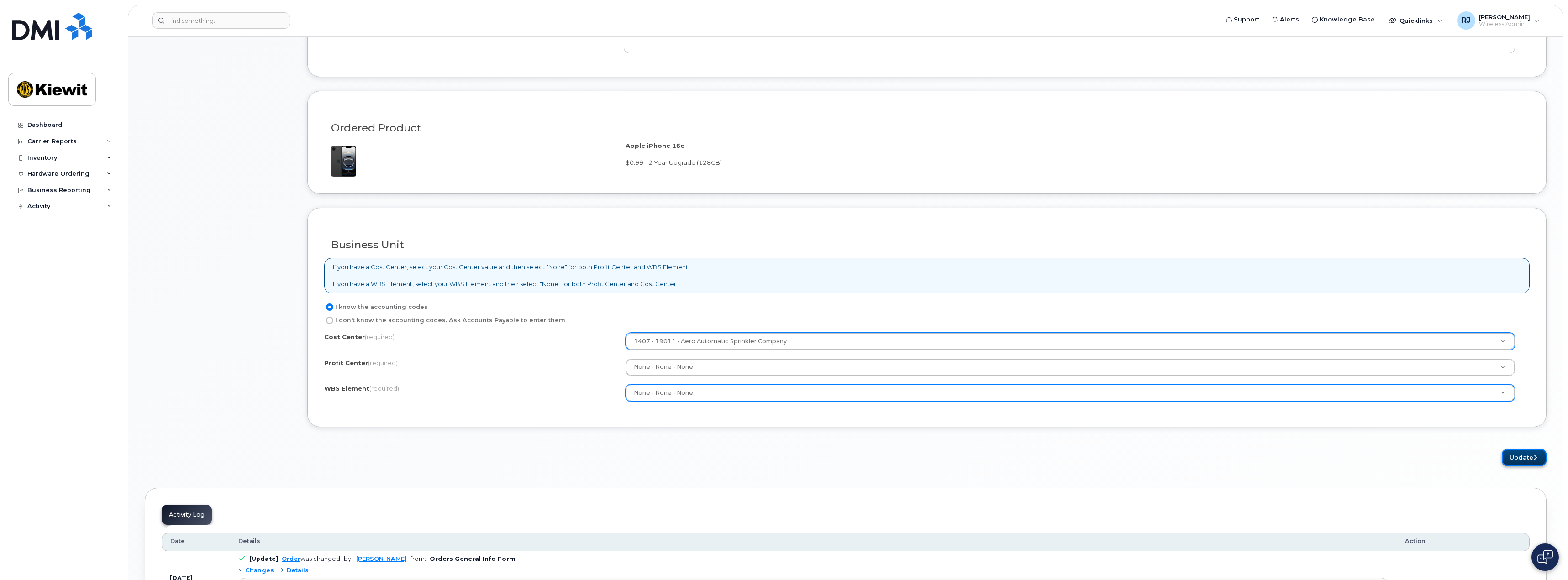
click at [1521, 455] on button "Update" at bounding box center [1524, 458] width 45 height 17
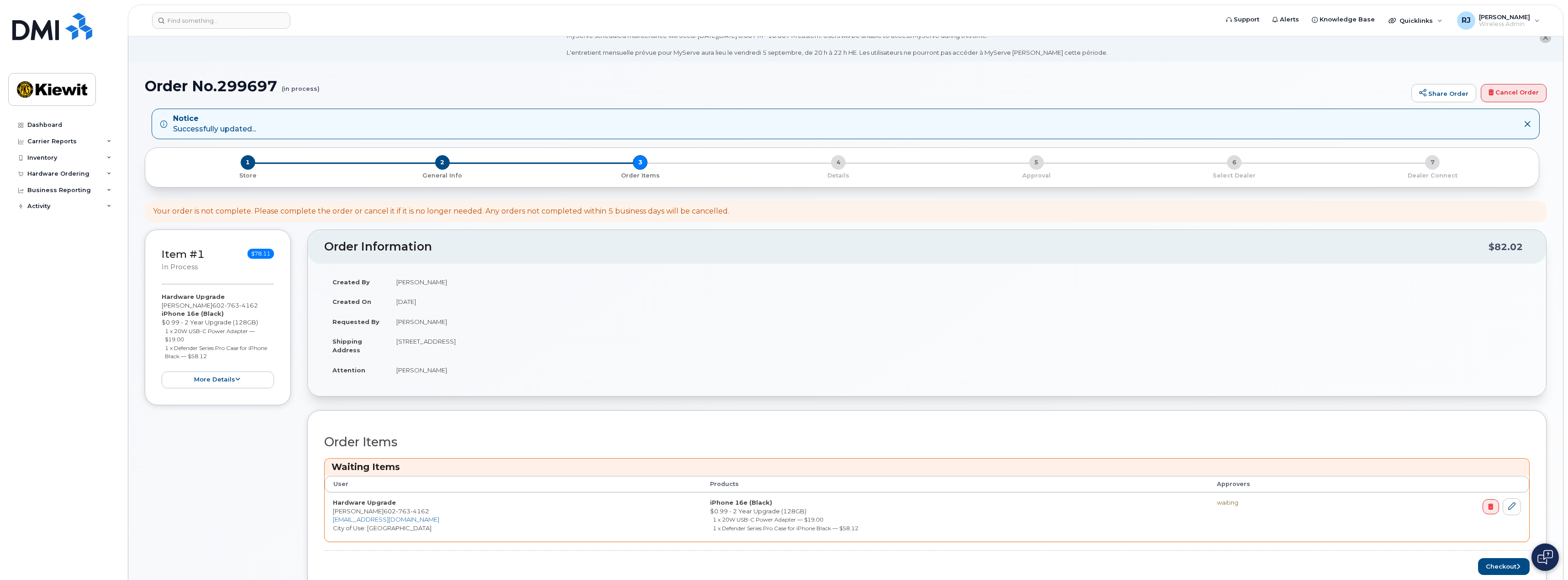
scroll to position [137, 0]
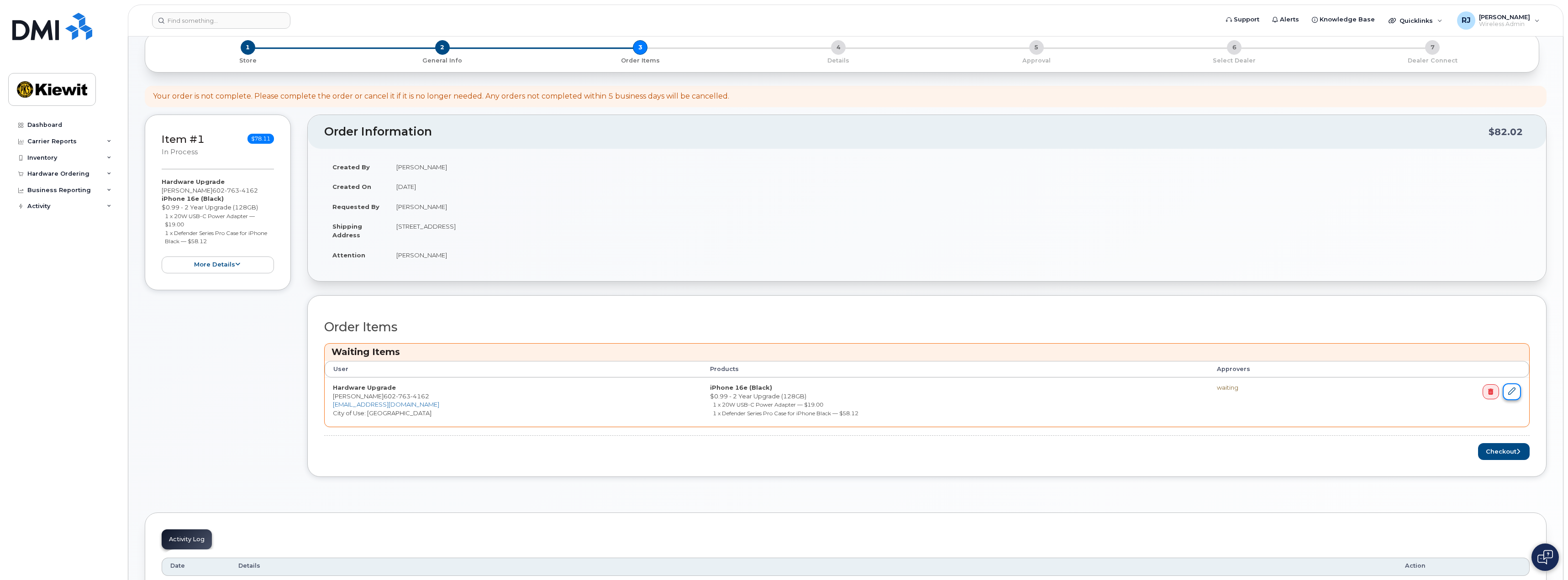
click at [1512, 394] on icon at bounding box center [1512, 391] width 7 height 7
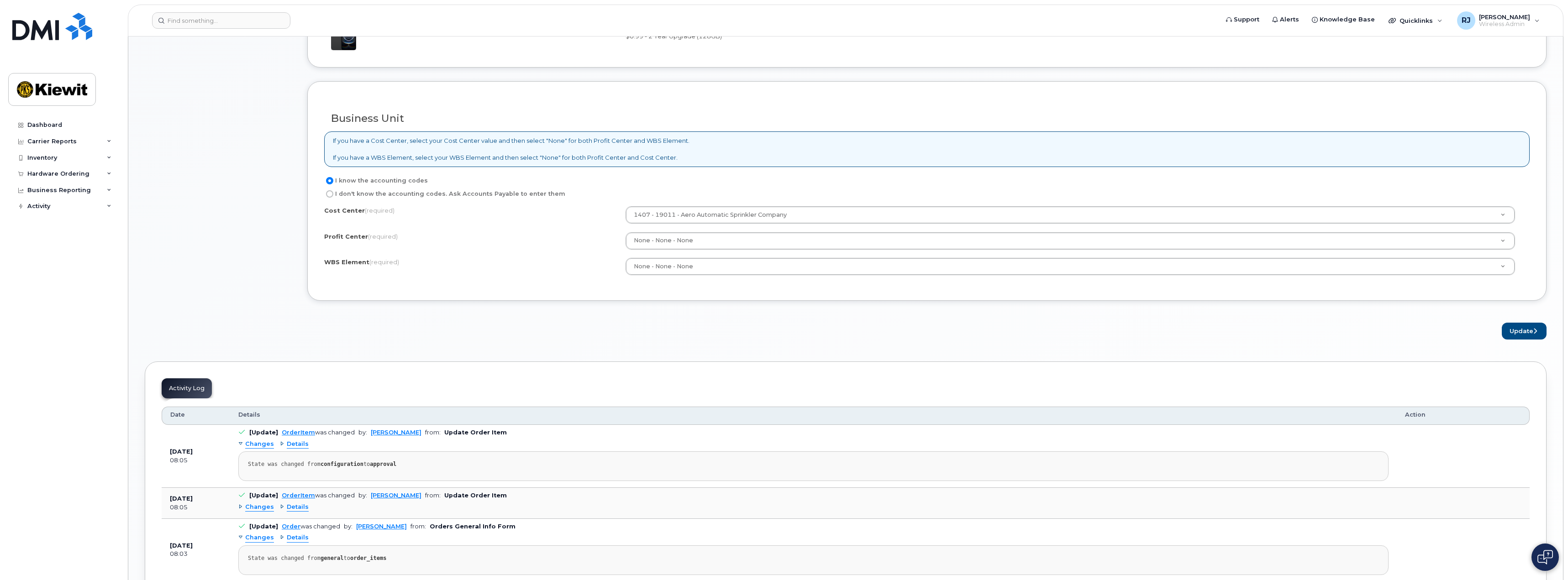
scroll to position [867, 0]
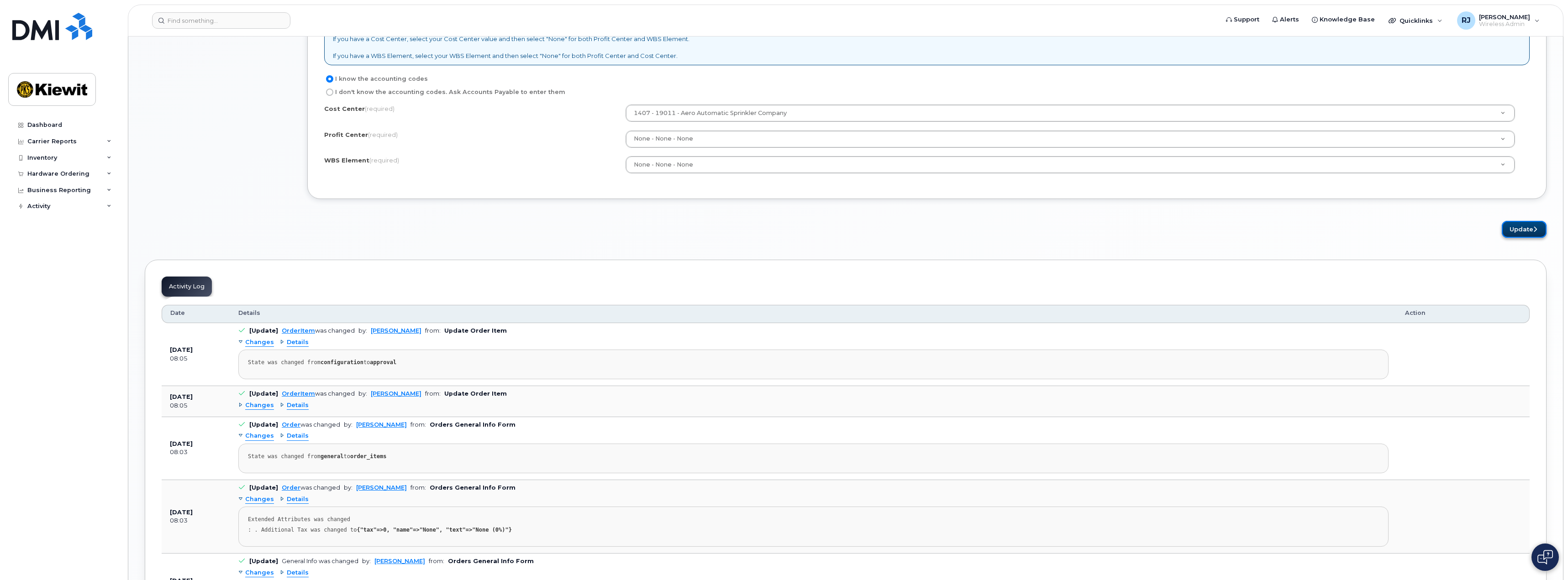
click at [1516, 229] on button "Update" at bounding box center [1524, 229] width 45 height 17
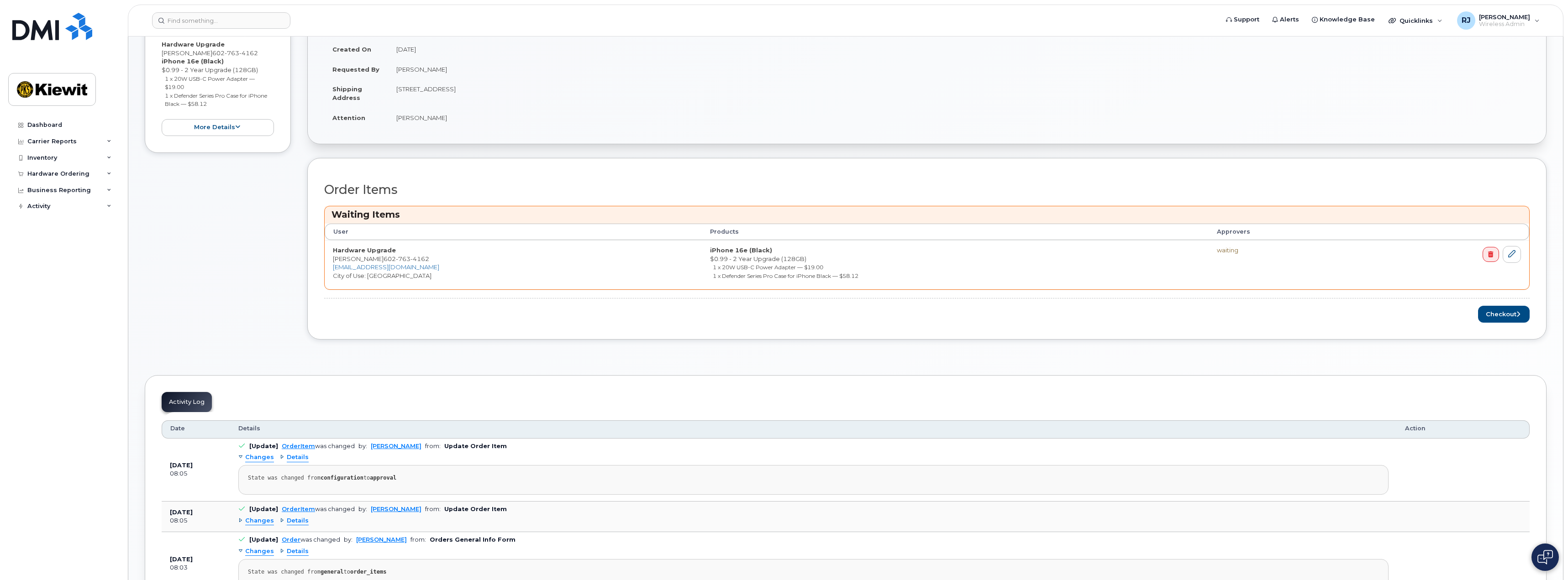
scroll to position [274, 0]
click at [1508, 316] on button "Checkout" at bounding box center [1503, 315] width 52 height 17
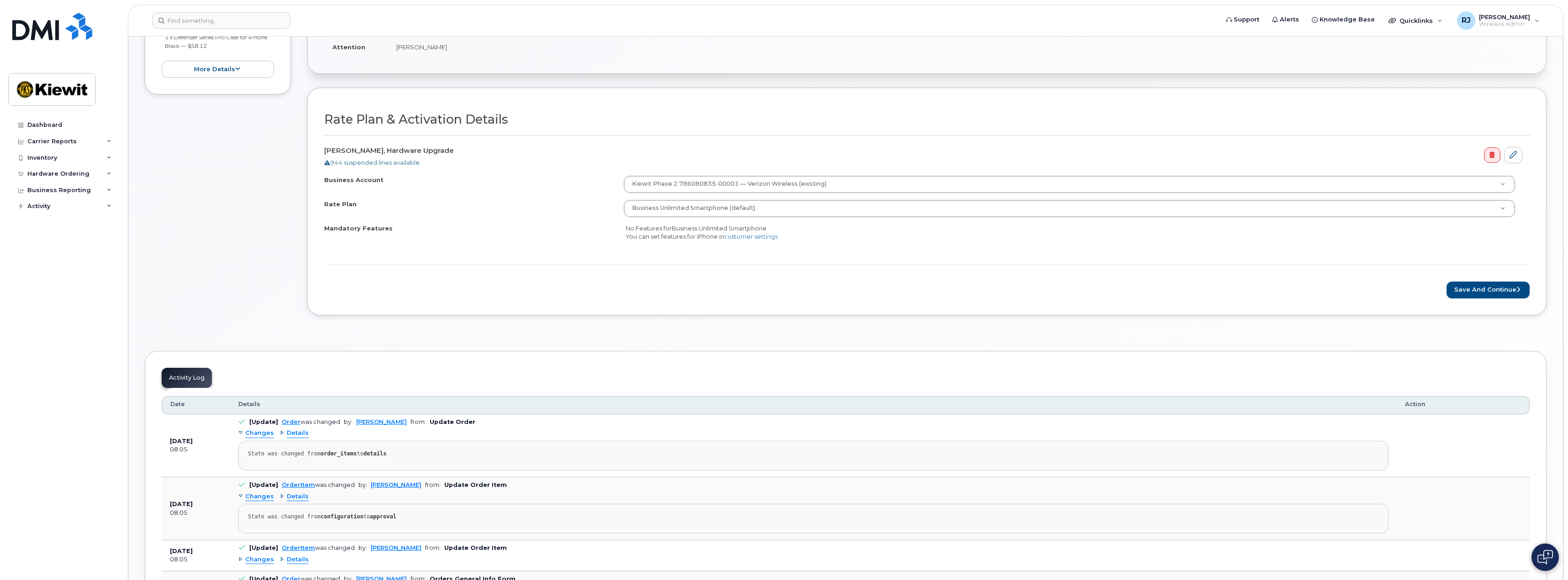
scroll to position [274, 0]
click at [1485, 290] on button "Save and Continue" at bounding box center [1488, 293] width 83 height 17
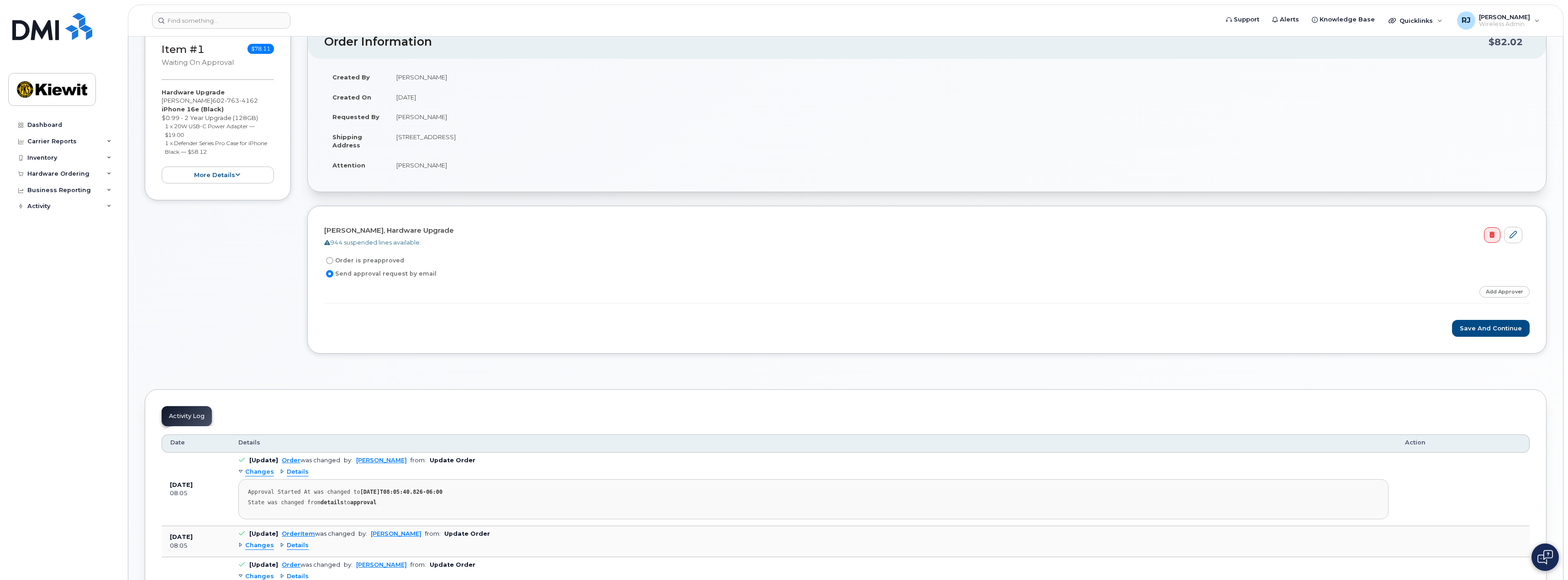
scroll to position [183, 0]
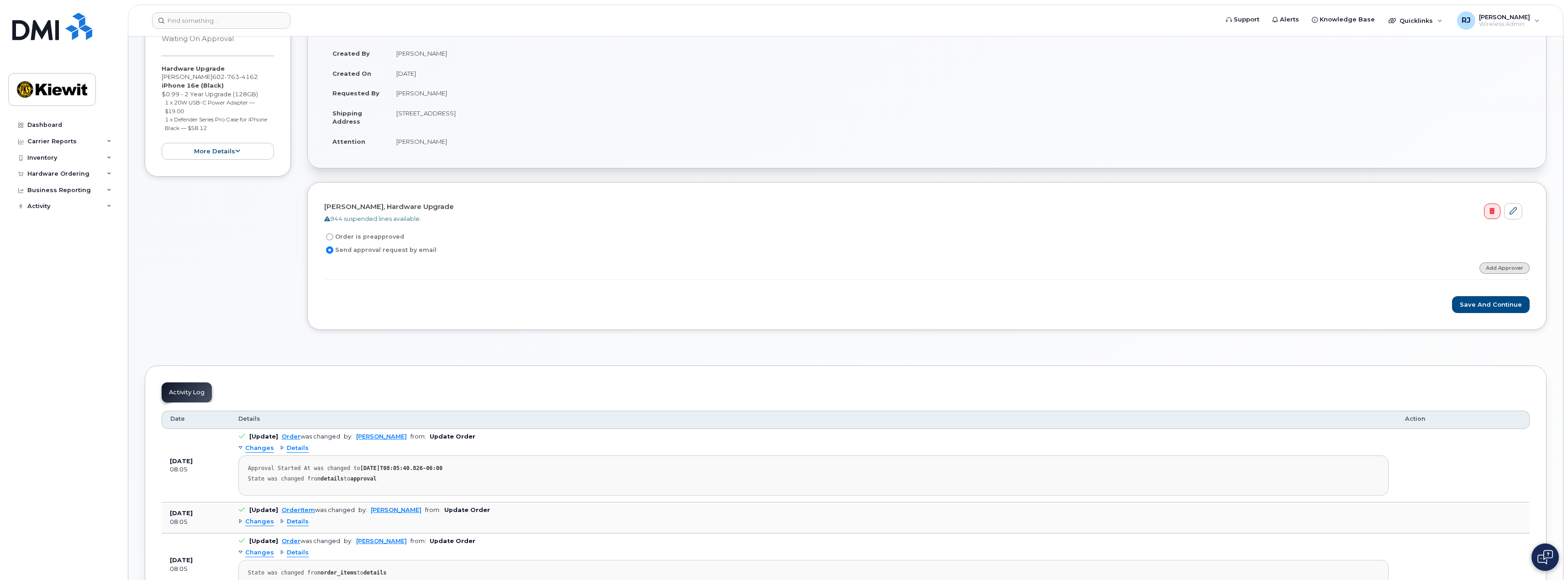
click at [1503, 268] on link "Add Approver" at bounding box center [1504, 268] width 51 height 12
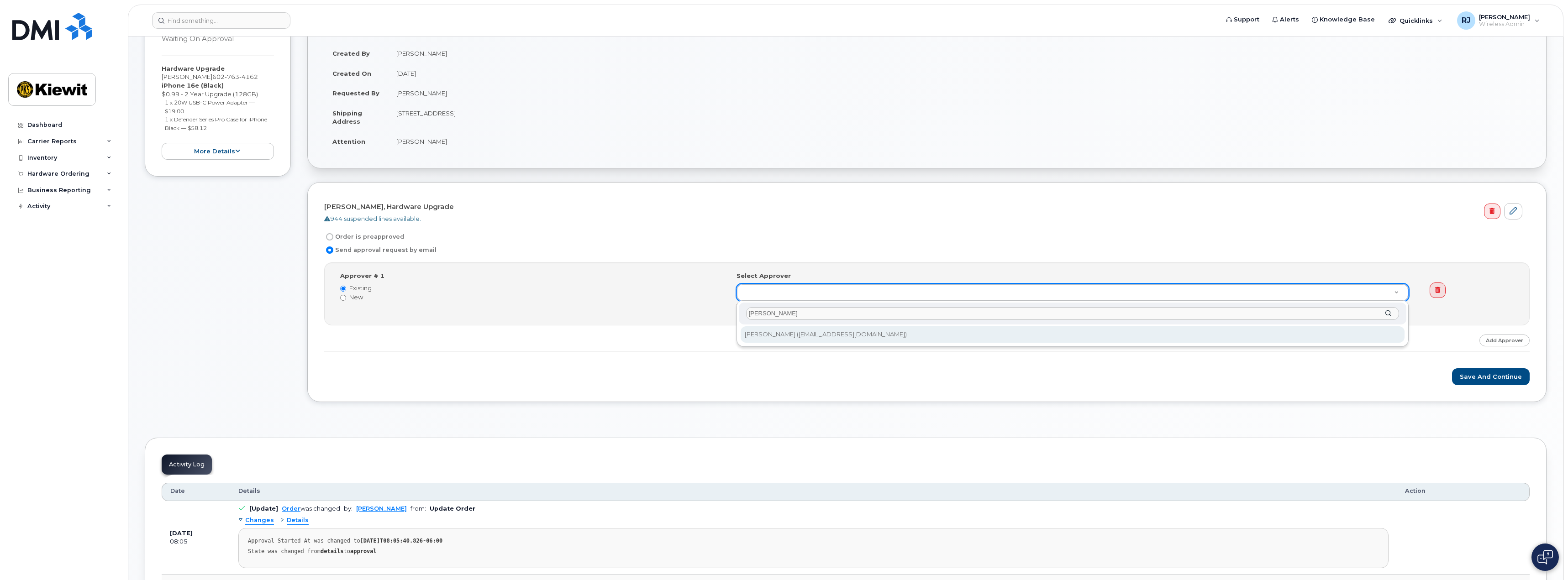
type input "tyrone"
type input "2152722"
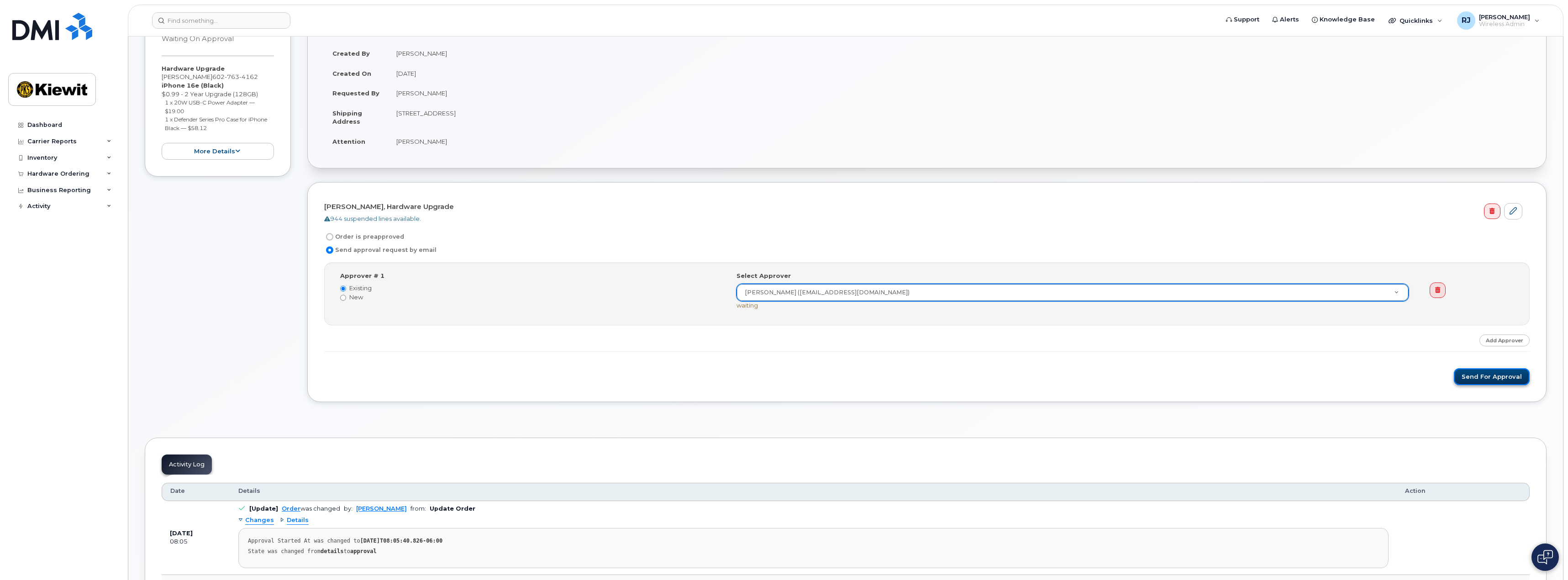
click at [1487, 385] on button "Send for Approval" at bounding box center [1491, 377] width 76 height 17
